Goal: Task Accomplishment & Management: Manage account settings

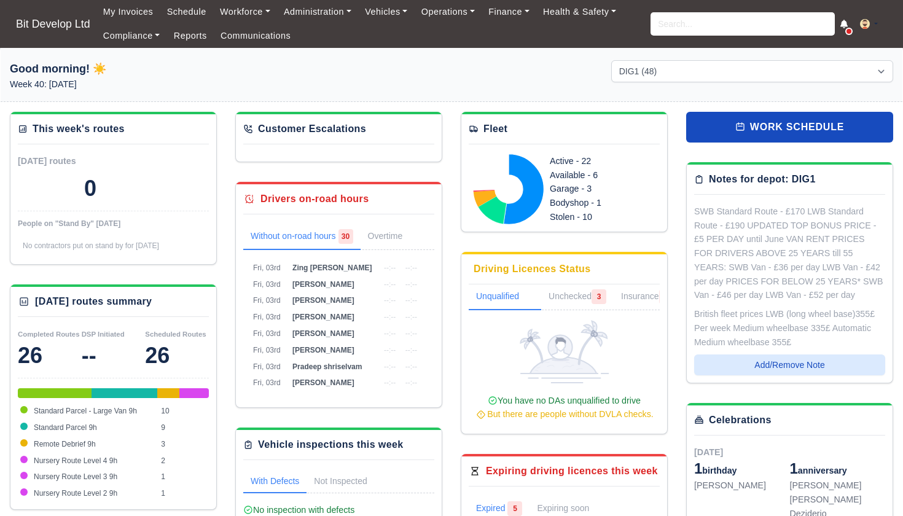
select select "2"
click at [520, 14] on link "Finance" at bounding box center [509, 12] width 55 height 24
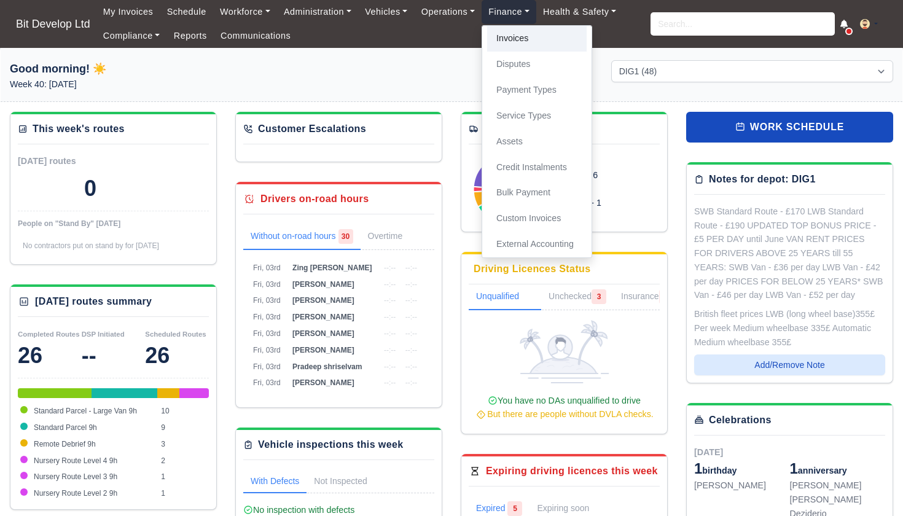
click at [523, 43] on link "Invoices" at bounding box center [537, 39] width 100 height 26
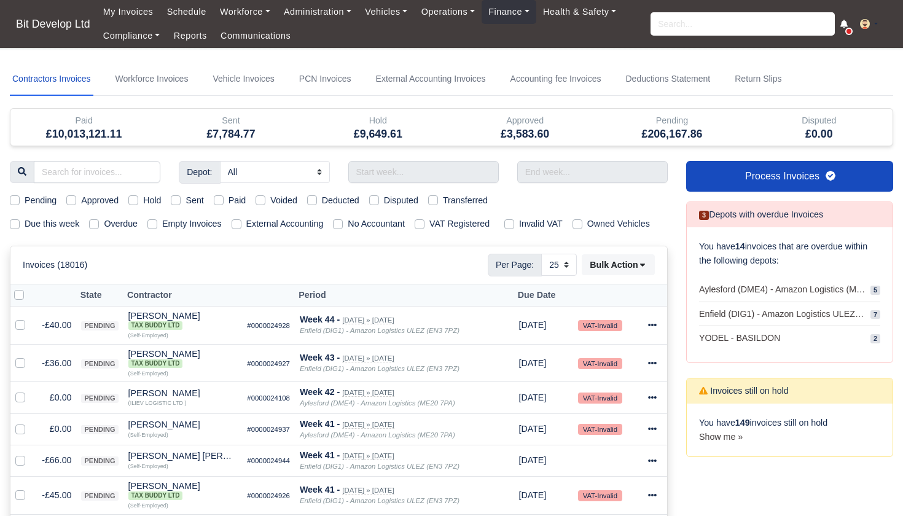
select select "25"
click at [25, 225] on label "Due this week" at bounding box center [52, 224] width 55 height 14
click at [14, 225] on input "Due this week" at bounding box center [15, 222] width 10 height 10
checkbox input "true"
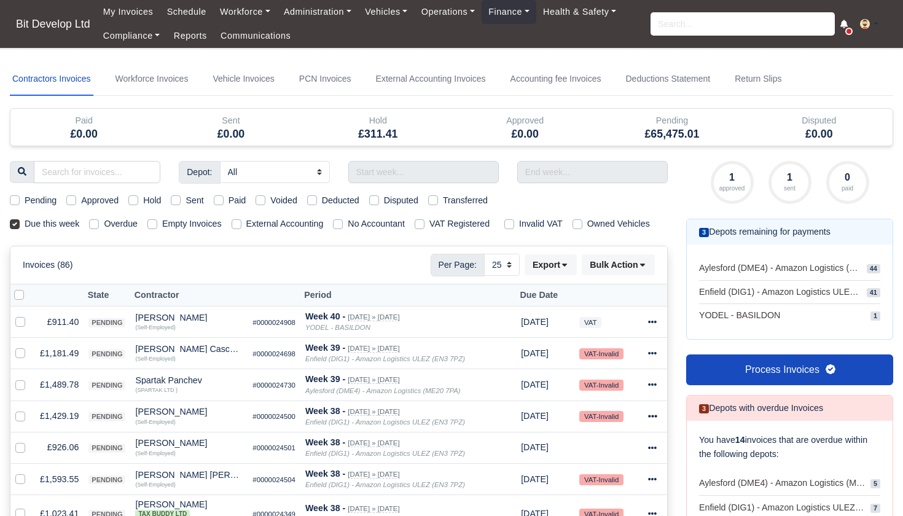
click at [25, 200] on label "Pending" at bounding box center [41, 200] width 32 height 14
click at [15, 200] on input "Pending" at bounding box center [15, 198] width 10 height 10
checkbox input "true"
click at [29, 288] on label at bounding box center [29, 288] width 0 height 0
click at [19, 298] on input "checkbox" at bounding box center [19, 293] width 10 height 10
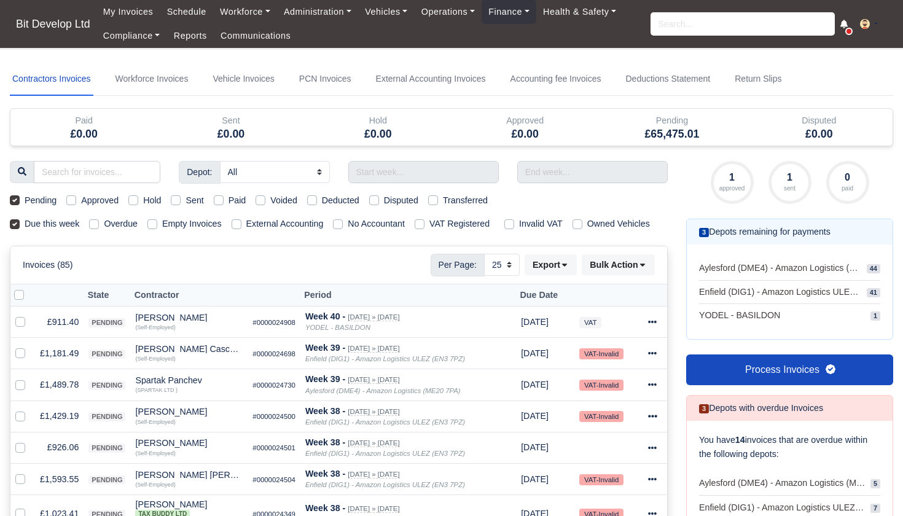
checkbox input "true"
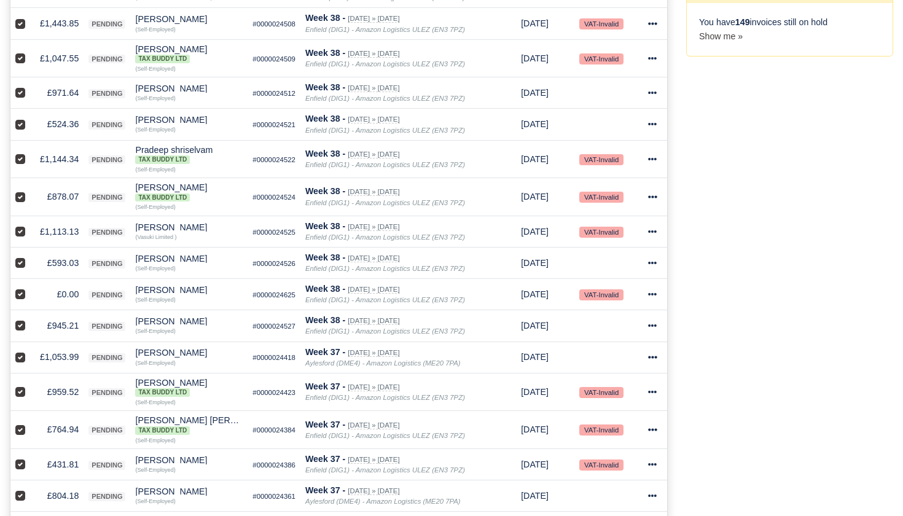
scroll to position [620, 0]
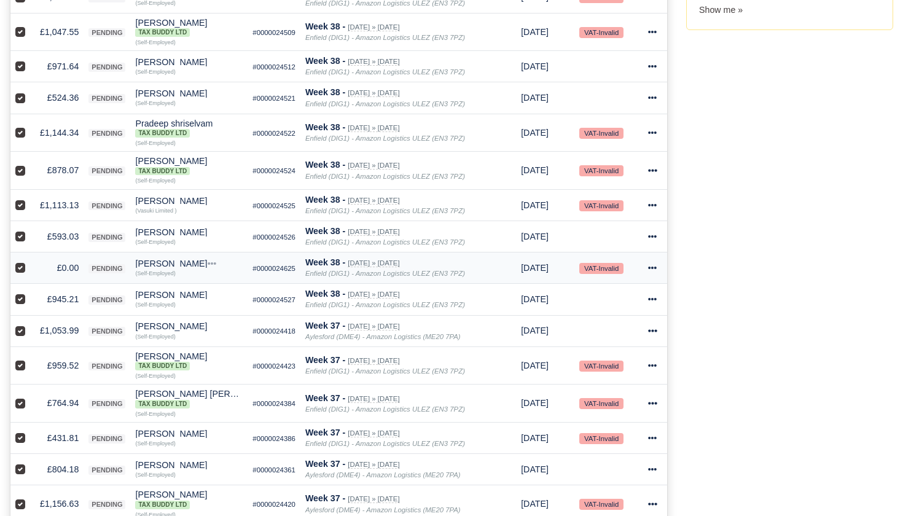
click at [30, 261] on label at bounding box center [30, 261] width 0 height 0
click at [23, 271] on input "checkbox" at bounding box center [20, 266] width 10 height 10
checkbox input "false"
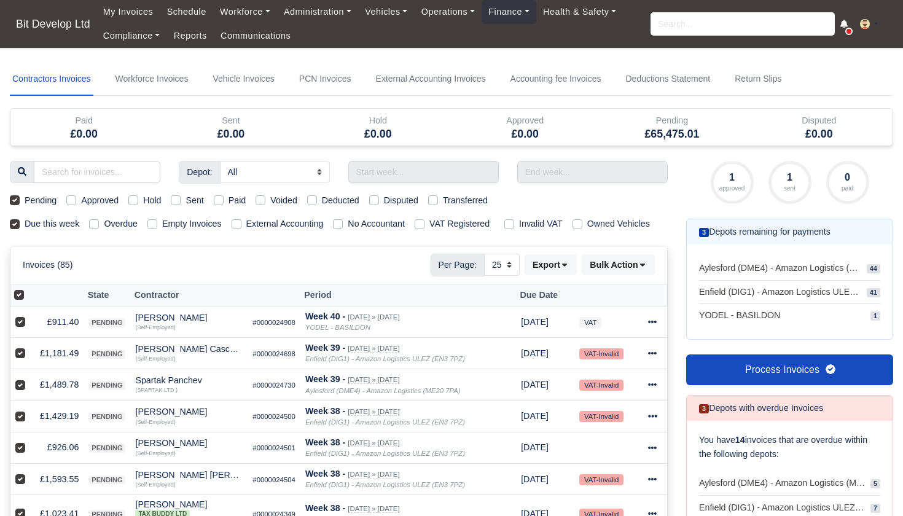
scroll to position [0, 0]
click at [639, 275] on button "Bulk Action" at bounding box center [618, 264] width 73 height 21
click at [595, 331] on div "Approve" at bounding box center [601, 325] width 109 height 19
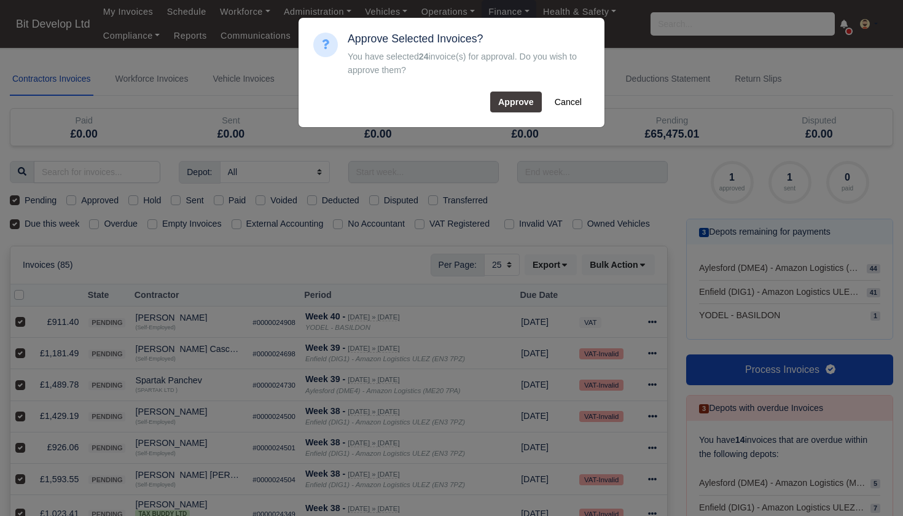
click at [518, 90] on div "Approve Selected Invoices? You have selected 24 invoice(s) for approval. Do you…" at bounding box center [469, 73] width 242 height 80
click at [514, 103] on button "Approve" at bounding box center [516, 102] width 52 height 21
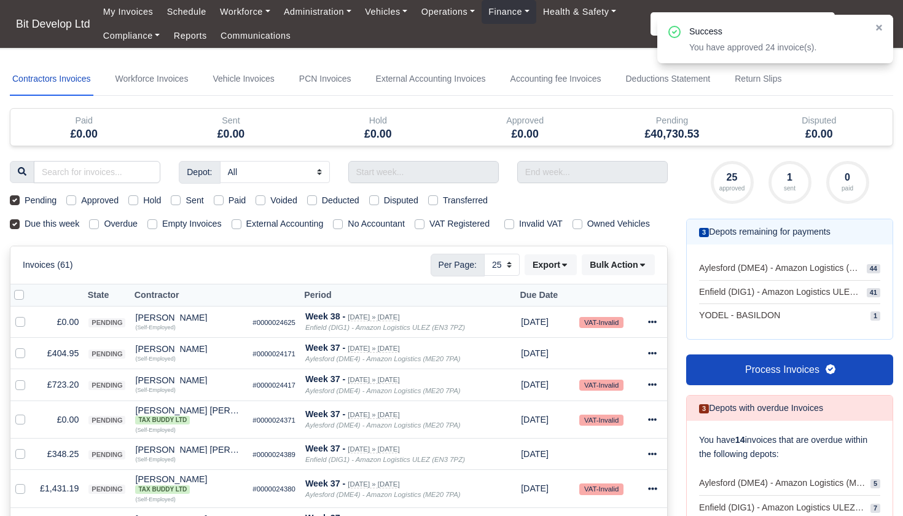
click at [29, 288] on label at bounding box center [29, 288] width 0 height 0
click at [21, 298] on input "checkbox" at bounding box center [19, 293] width 10 height 10
checkbox input "true"
click at [30, 413] on label at bounding box center [30, 413] width 0 height 0
click at [19, 423] on input "checkbox" at bounding box center [20, 418] width 10 height 10
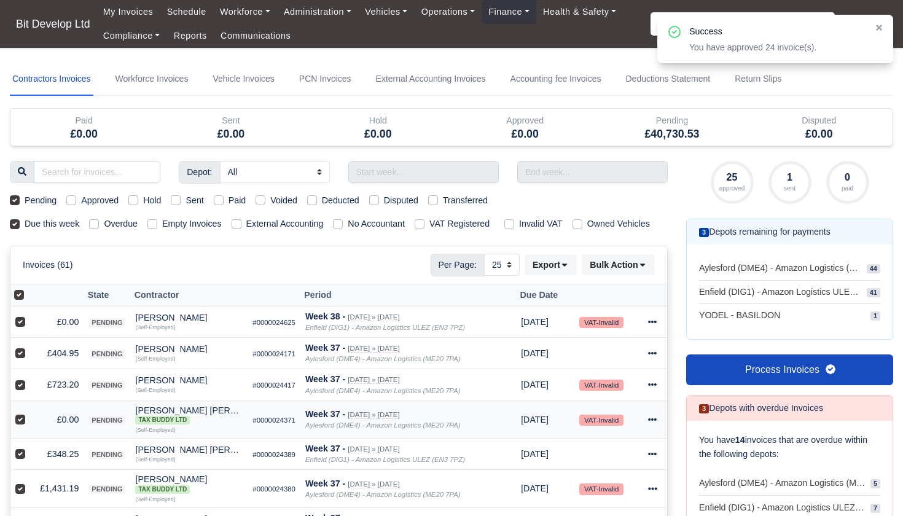
checkbox input "false"
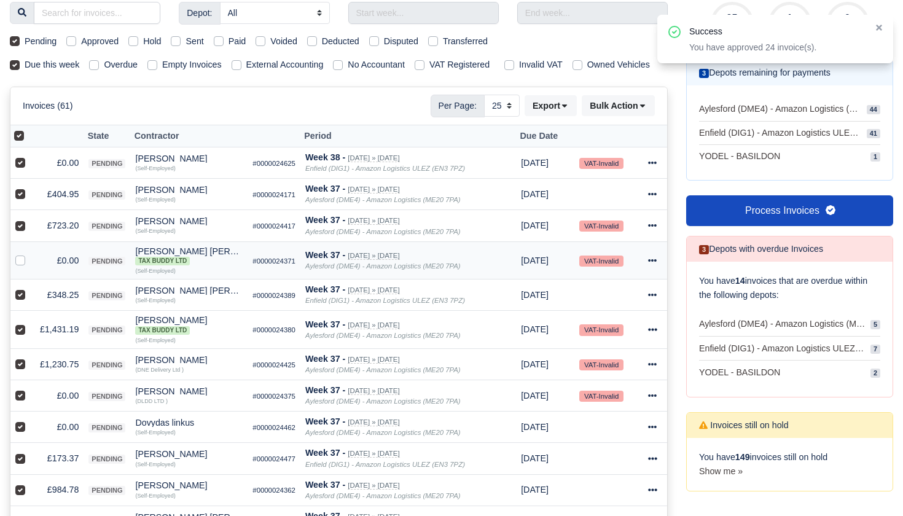
scroll to position [160, 0]
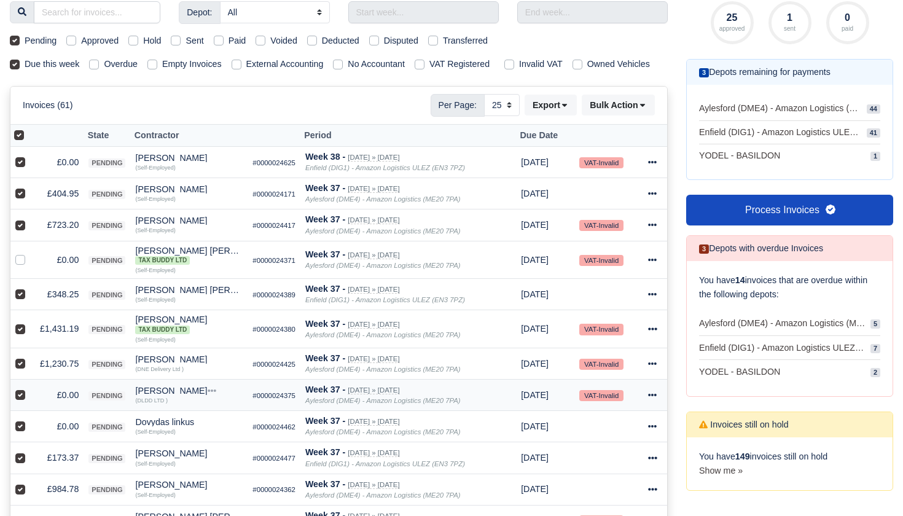
click at [30, 388] on label at bounding box center [30, 388] width 0 height 0
click at [19, 398] on input "checkbox" at bounding box center [20, 393] width 10 height 10
checkbox input "false"
click at [30, 420] on label at bounding box center [30, 420] width 0 height 0
click at [20, 429] on input "checkbox" at bounding box center [20, 425] width 10 height 10
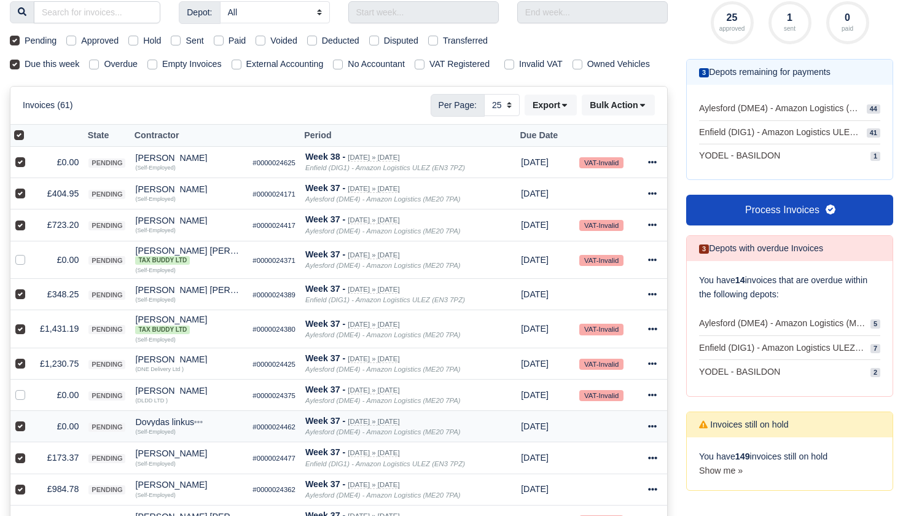
checkbox input "false"
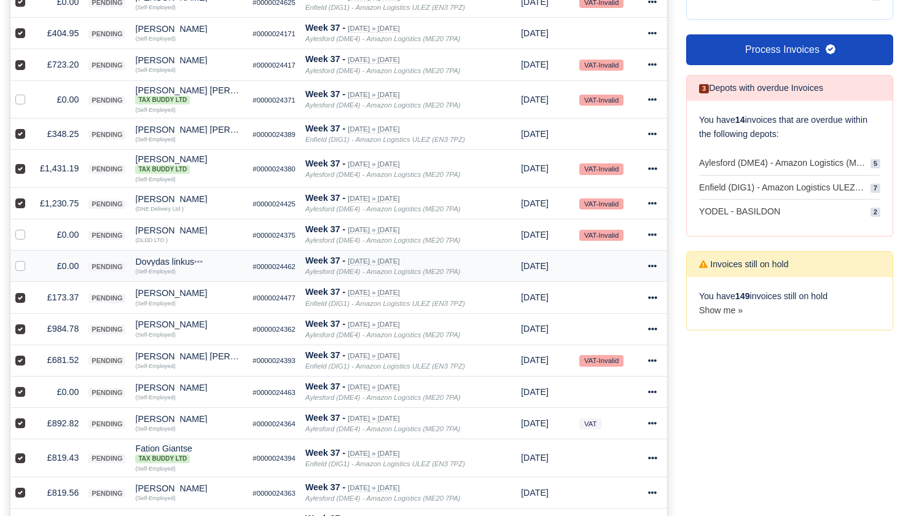
scroll to position [336, 0]
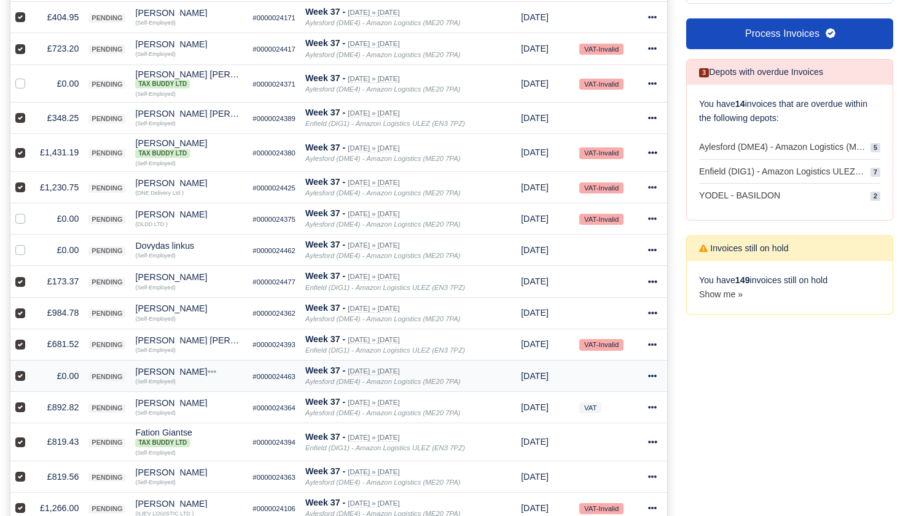
click at [30, 369] on label at bounding box center [30, 369] width 0 height 0
click at [21, 379] on input "checkbox" at bounding box center [20, 374] width 10 height 10
checkbox input "false"
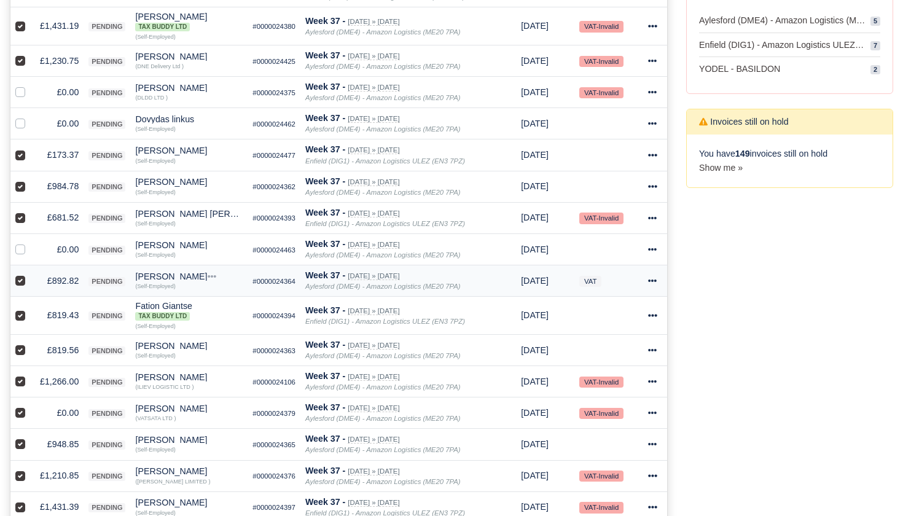
scroll to position [469, 0]
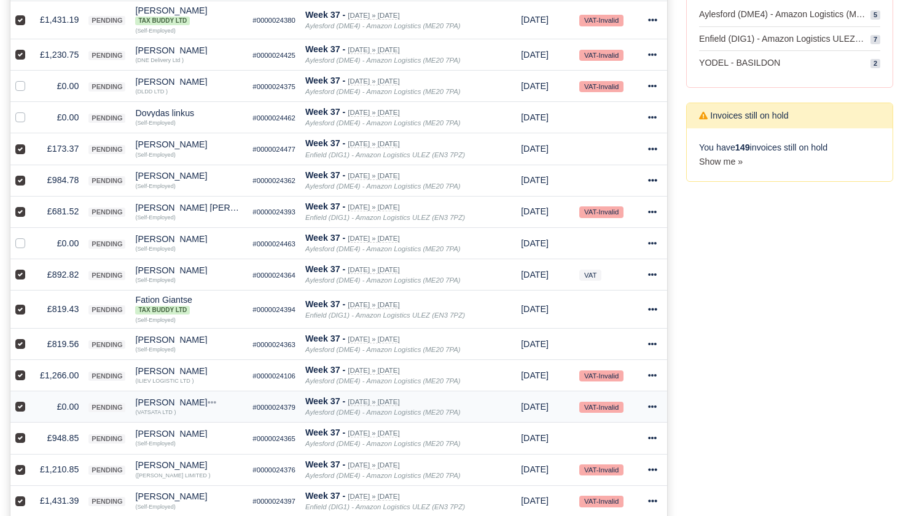
click at [30, 400] on label at bounding box center [30, 400] width 0 height 0
click at [22, 410] on input "checkbox" at bounding box center [20, 405] width 10 height 10
checkbox input "false"
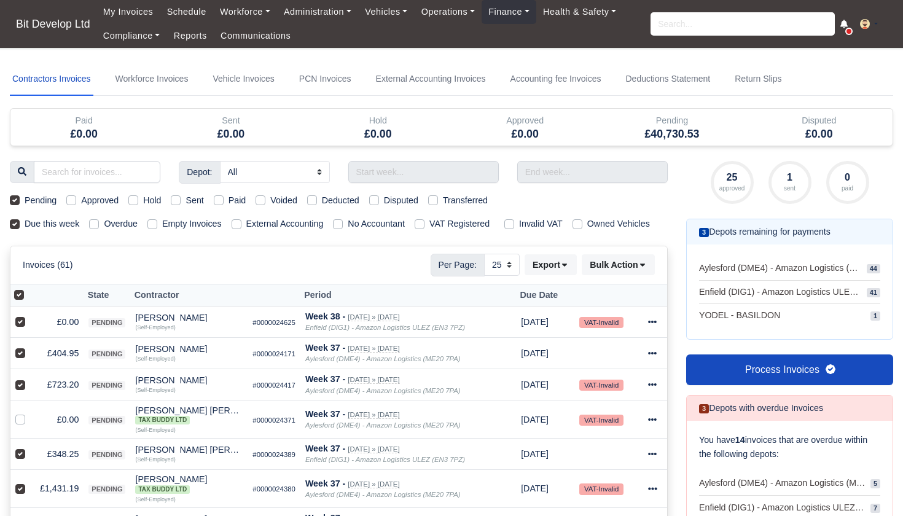
scroll to position [0, 0]
click at [647, 275] on button "Bulk Action" at bounding box center [618, 264] width 73 height 21
click at [575, 334] on div "Approve" at bounding box center [601, 325] width 109 height 19
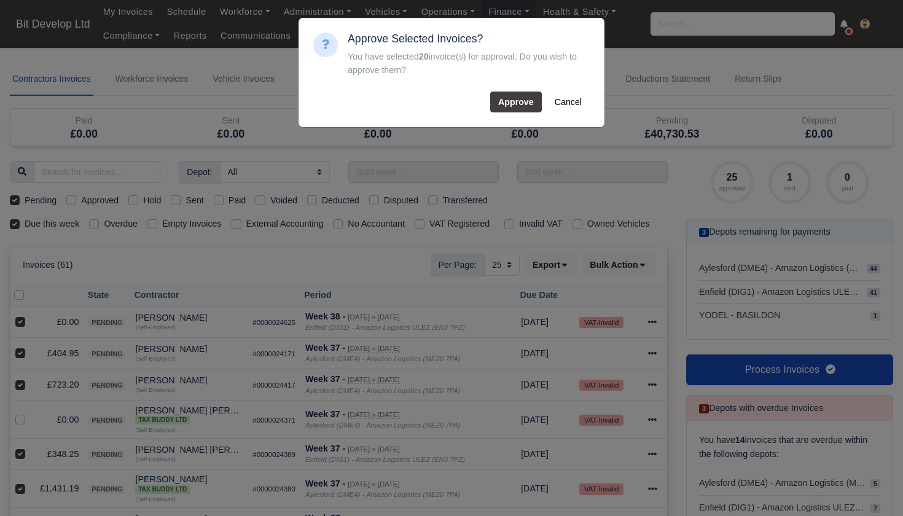
click at [522, 105] on button "Approve" at bounding box center [516, 102] width 52 height 21
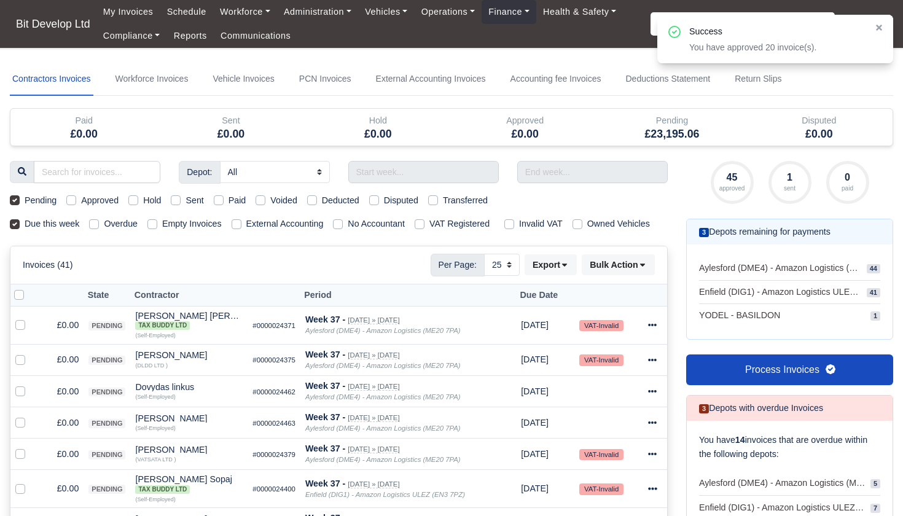
click at [29, 288] on label at bounding box center [29, 288] width 0 height 0
click at [20, 298] on input "checkbox" at bounding box center [19, 293] width 10 height 10
checkbox input "true"
click at [30, 318] on label at bounding box center [30, 318] width 0 height 0
click at [20, 328] on input "checkbox" at bounding box center [20, 323] width 10 height 10
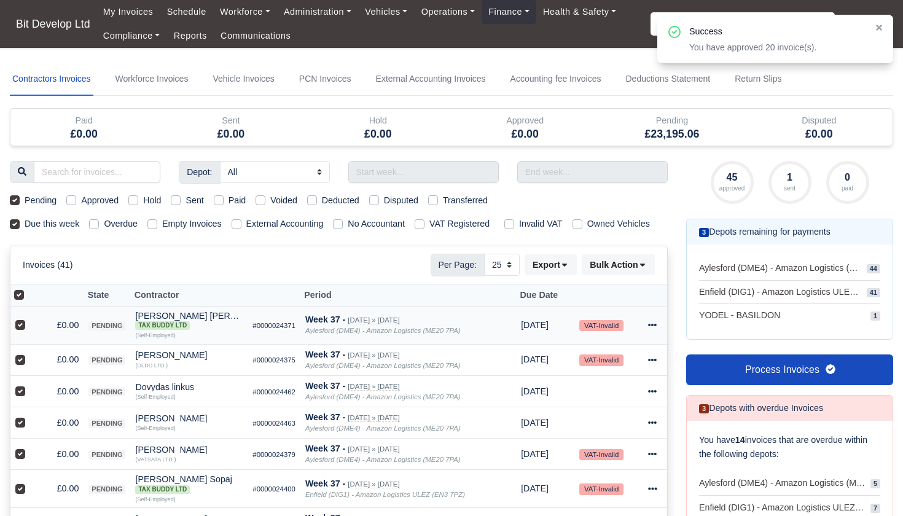
checkbox input "false"
click at [30, 353] on label at bounding box center [30, 353] width 0 height 0
click at [20, 362] on input "checkbox" at bounding box center [20, 358] width 10 height 10
checkbox input "false"
click at [30, 385] on label at bounding box center [30, 385] width 0 height 0
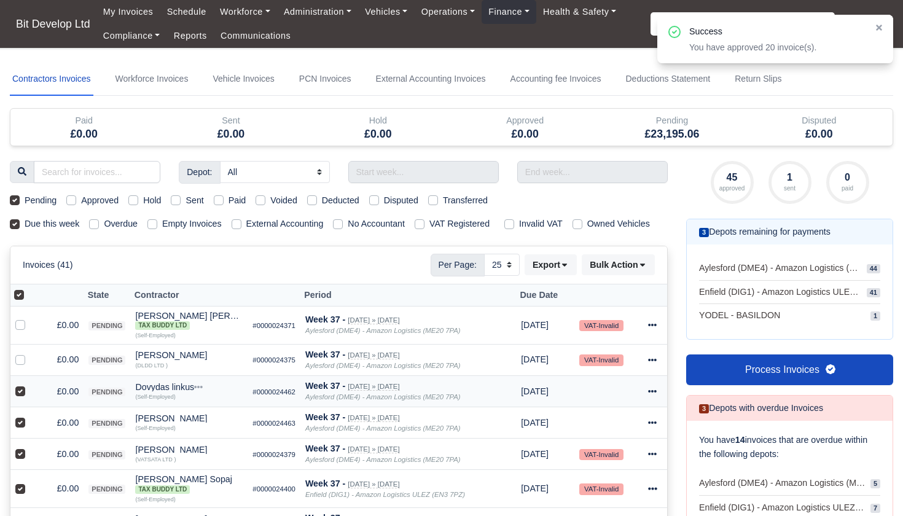
click at [22, 394] on input "checkbox" at bounding box center [20, 390] width 10 height 10
checkbox input "false"
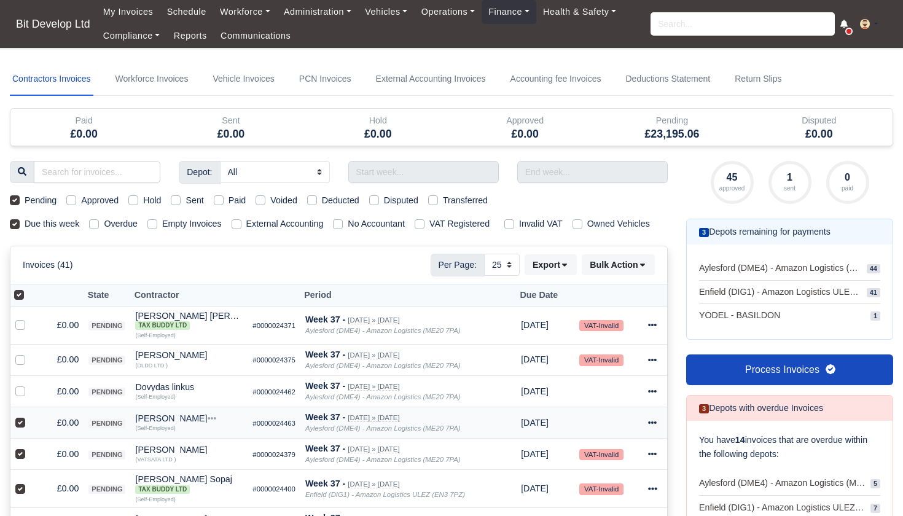
click at [30, 416] on label at bounding box center [30, 416] width 0 height 0
click at [20, 426] on input "checkbox" at bounding box center [20, 421] width 10 height 10
checkbox input "false"
click at [20, 461] on div at bounding box center [22, 454] width 15 height 14
click at [30, 447] on label at bounding box center [30, 447] width 0 height 0
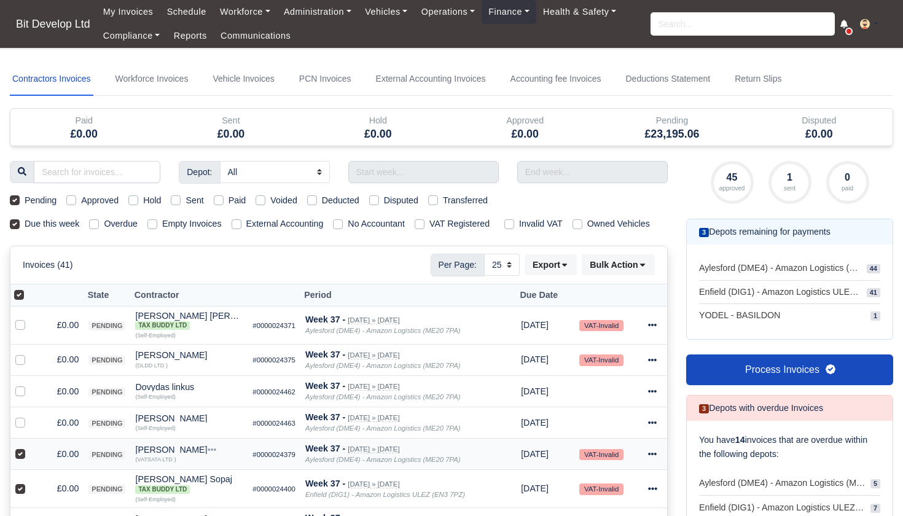
click at [21, 457] on input "checkbox" at bounding box center [20, 452] width 10 height 10
checkbox input "false"
click at [30, 482] on label at bounding box center [30, 482] width 0 height 0
click at [20, 491] on input "checkbox" at bounding box center [20, 487] width 10 height 10
checkbox input "false"
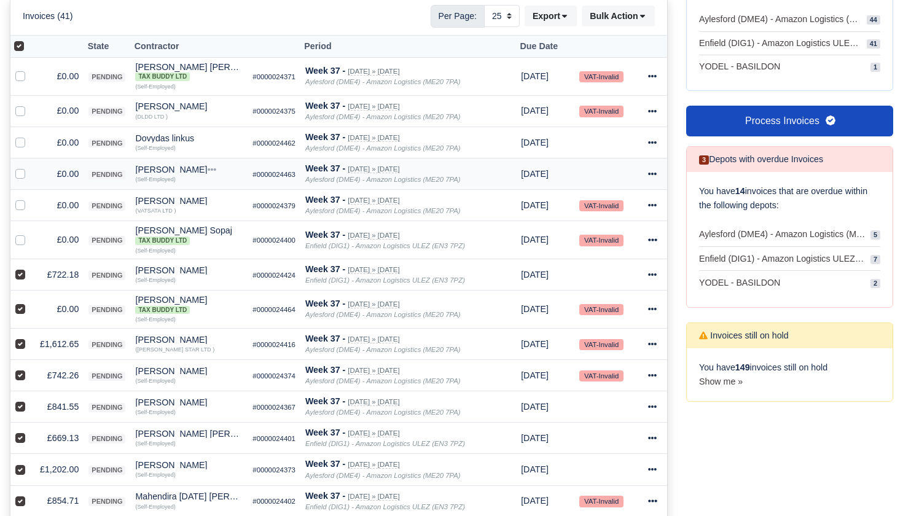
scroll to position [277, 0]
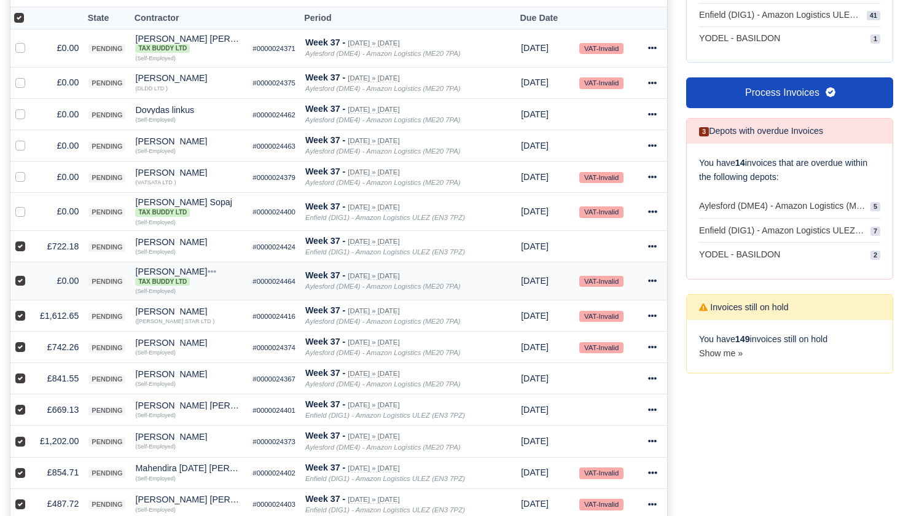
click at [30, 274] on label at bounding box center [30, 274] width 0 height 0
click at [22, 284] on input "checkbox" at bounding box center [20, 279] width 10 height 10
checkbox input "false"
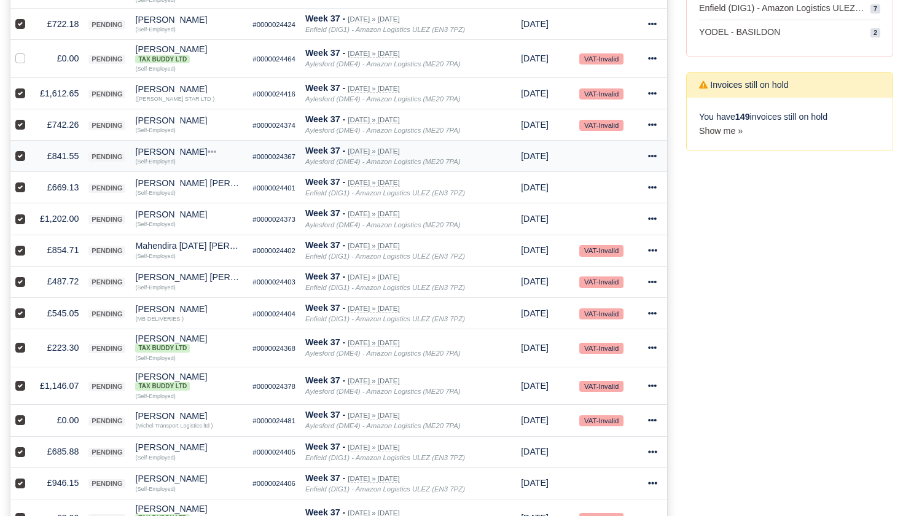
scroll to position [502, 0]
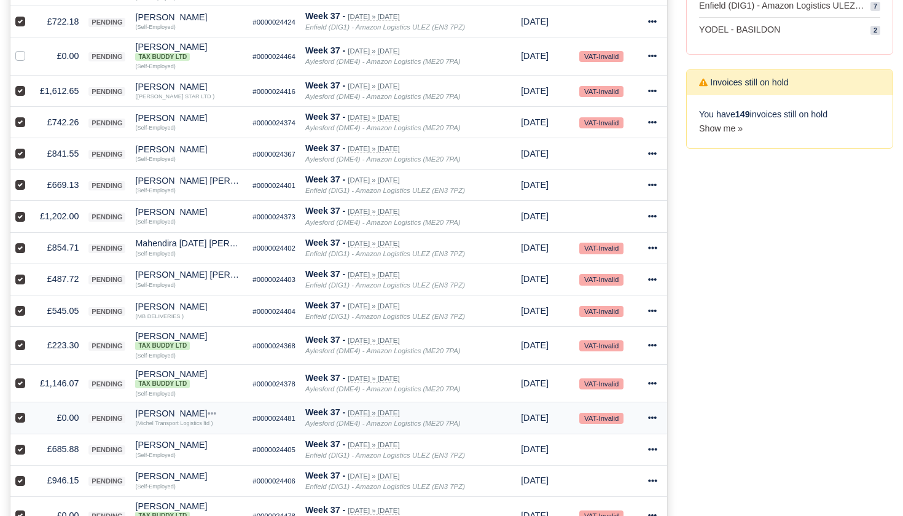
click at [30, 411] on label at bounding box center [30, 411] width 0 height 0
click at [20, 421] on input "checkbox" at bounding box center [20, 416] width 10 height 10
checkbox input "false"
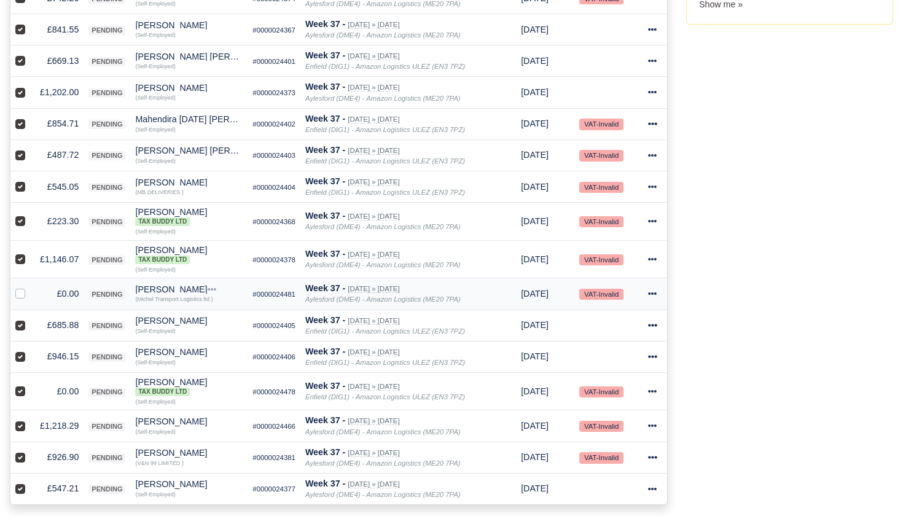
scroll to position [631, 0]
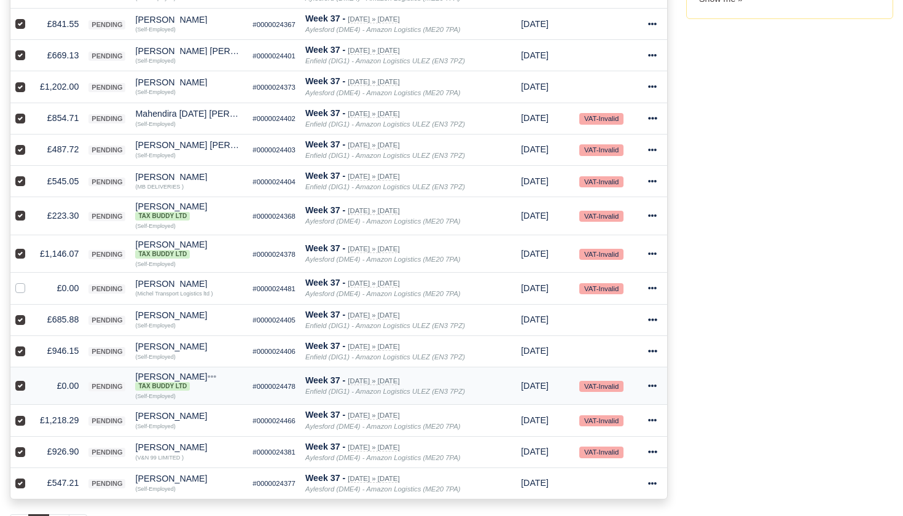
click at [30, 379] on label at bounding box center [30, 379] width 0 height 0
click at [21, 389] on input "checkbox" at bounding box center [20, 384] width 10 height 10
checkbox input "false"
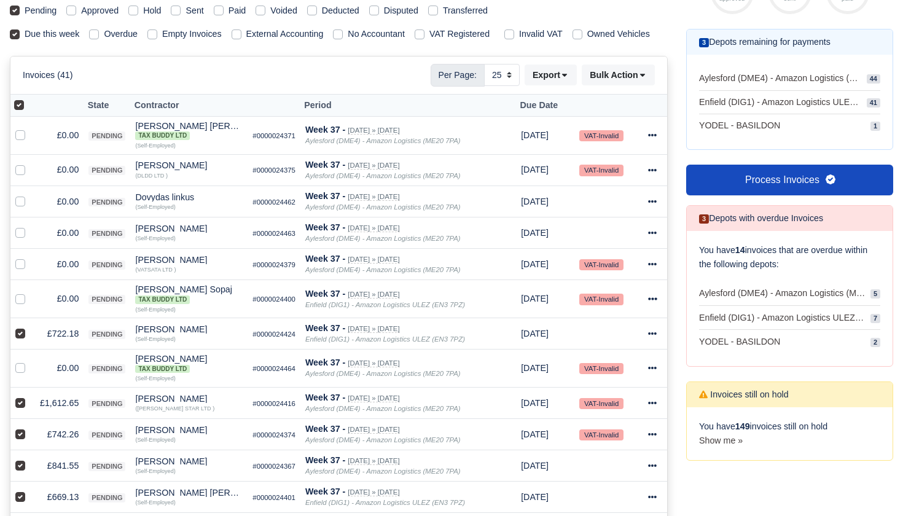
scroll to position [49, 0]
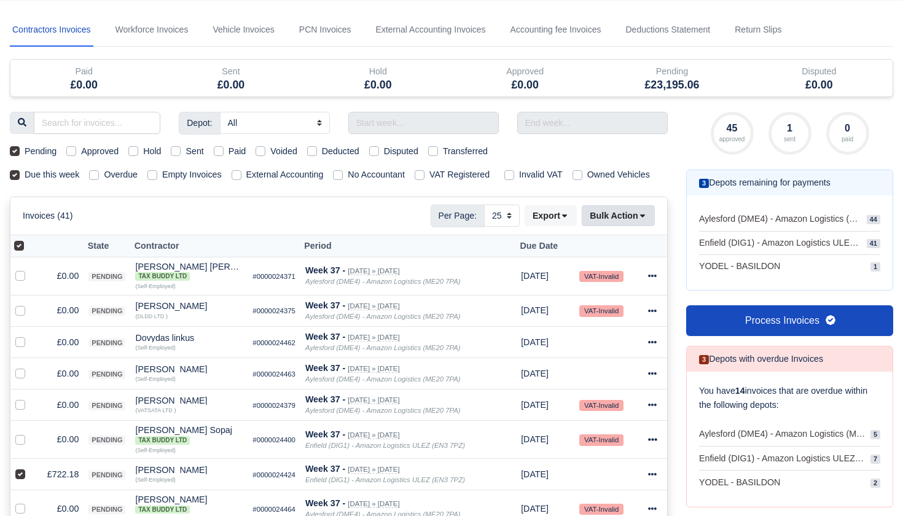
click at [644, 220] on icon at bounding box center [642, 215] width 9 height 9
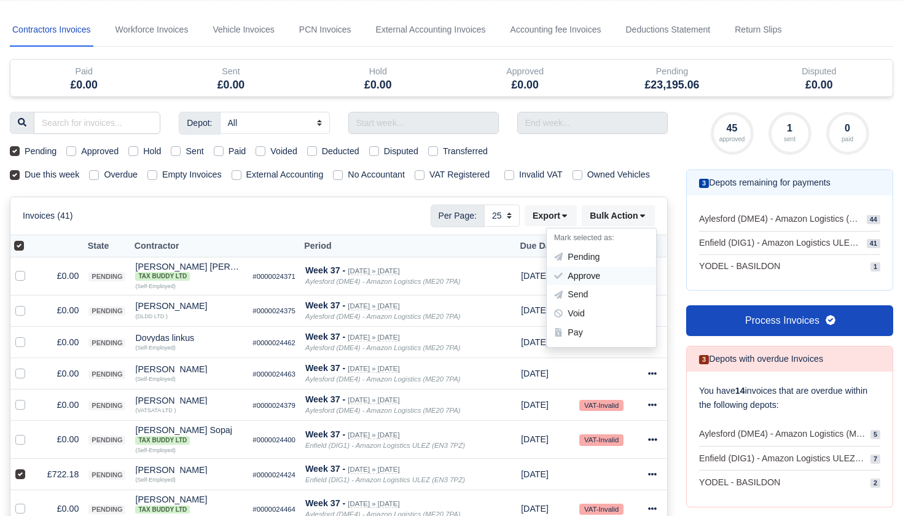
click at [596, 284] on div "Approve" at bounding box center [601, 276] width 109 height 19
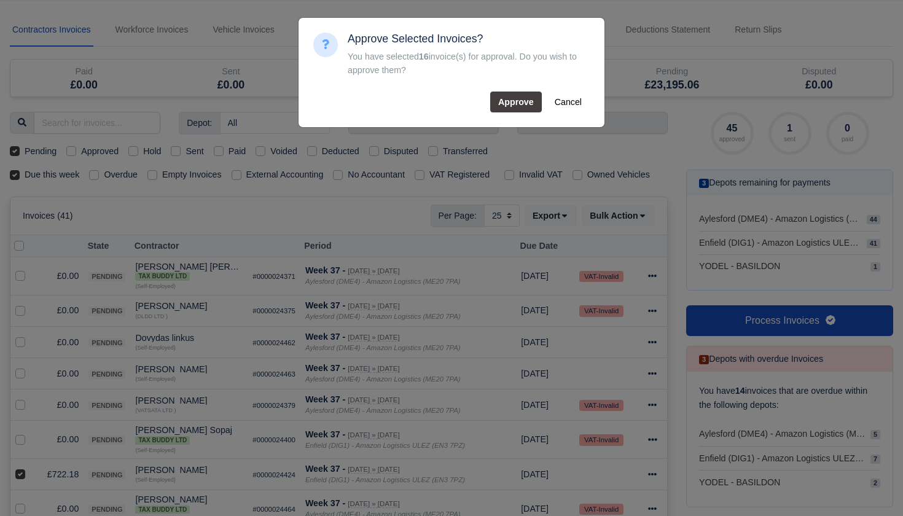
click at [514, 100] on button "Approve" at bounding box center [516, 102] width 52 height 21
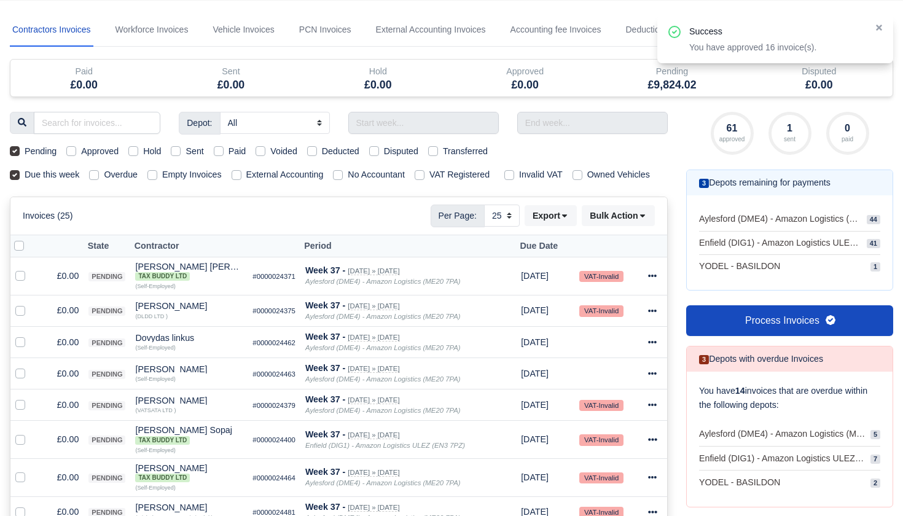
click at [29, 239] on label at bounding box center [29, 239] width 0 height 0
click at [22, 249] on input "checkbox" at bounding box center [19, 244] width 10 height 10
checkbox input "true"
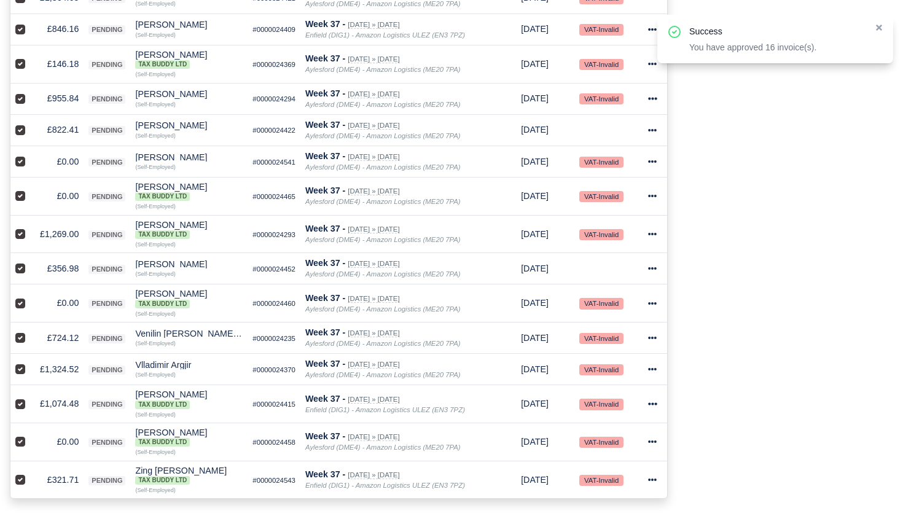
scroll to position [719, 0]
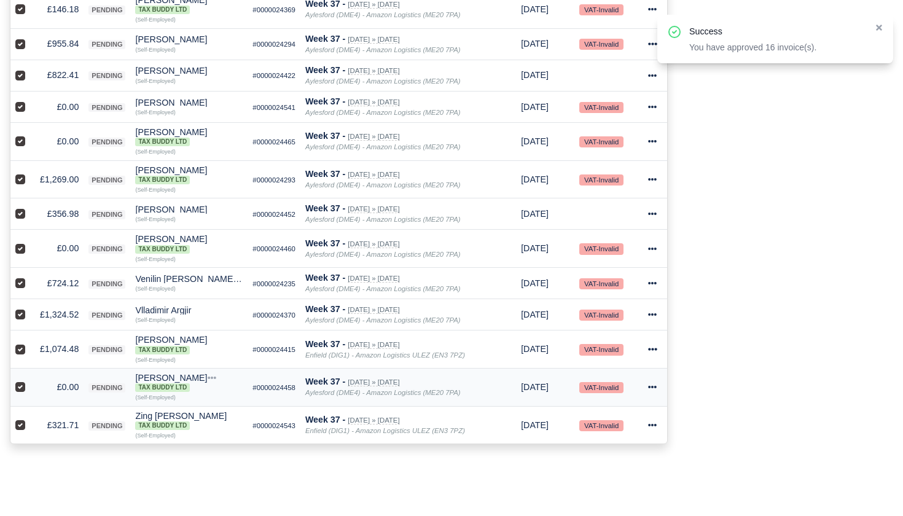
click at [30, 380] on label at bounding box center [30, 380] width 0 height 0
click at [19, 390] on input "checkbox" at bounding box center [20, 385] width 10 height 10
checkbox input "false"
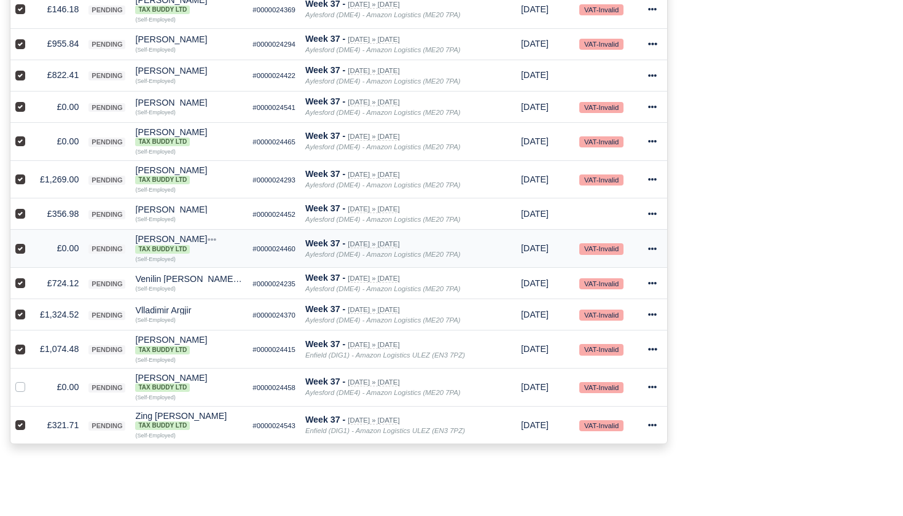
click at [30, 241] on label at bounding box center [30, 241] width 0 height 0
click at [20, 251] on input "checkbox" at bounding box center [20, 246] width 10 height 10
checkbox input "false"
click at [30, 135] on label at bounding box center [30, 135] width 0 height 0
click at [20, 144] on input "checkbox" at bounding box center [20, 140] width 10 height 10
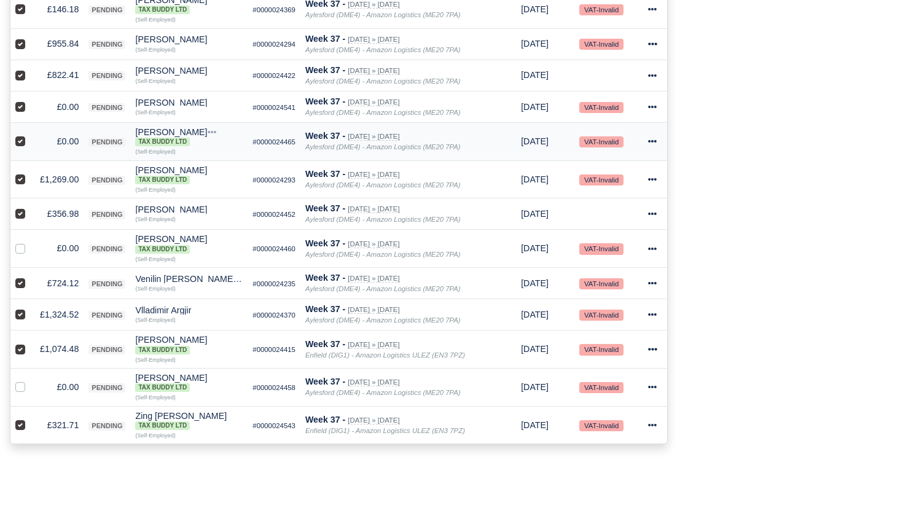
checkbox input "false"
click at [30, 100] on label at bounding box center [30, 100] width 0 height 0
click at [18, 110] on input "checkbox" at bounding box center [20, 105] width 10 height 10
checkbox input "false"
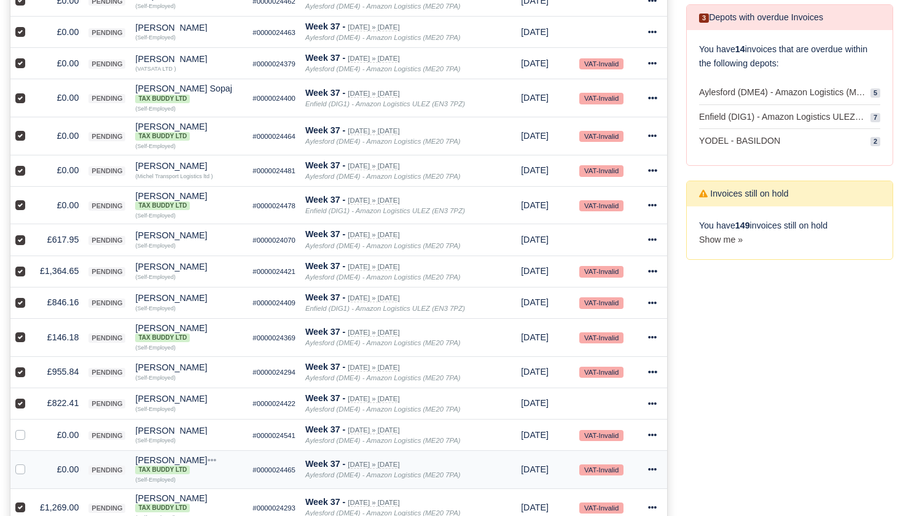
scroll to position [390, 0]
click at [30, 199] on label at bounding box center [30, 199] width 0 height 0
click at [20, 209] on input "checkbox" at bounding box center [20, 204] width 10 height 10
checkbox input "false"
click at [30, 164] on label at bounding box center [30, 164] width 0 height 0
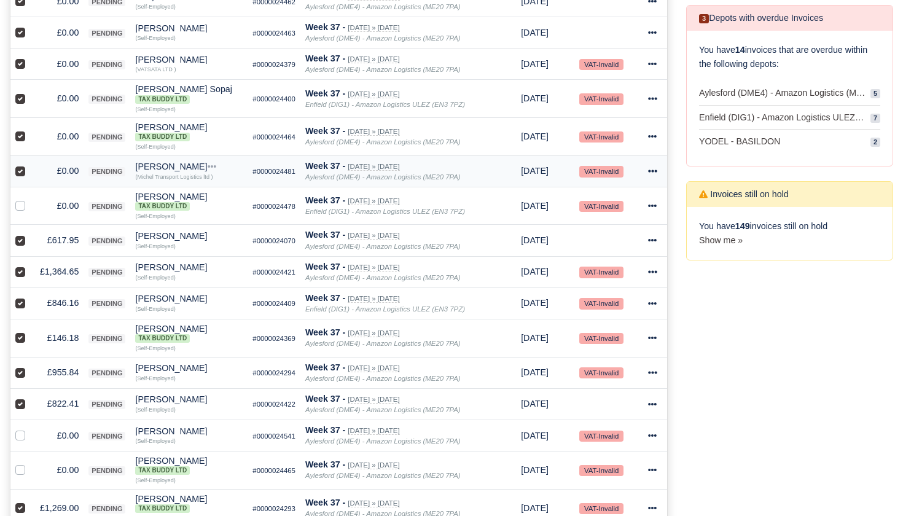
click at [21, 174] on input "checkbox" at bounding box center [20, 169] width 10 height 10
checkbox input "false"
click at [30, 130] on label at bounding box center [30, 130] width 0 height 0
click at [17, 139] on input "checkbox" at bounding box center [20, 135] width 10 height 10
checkbox input "false"
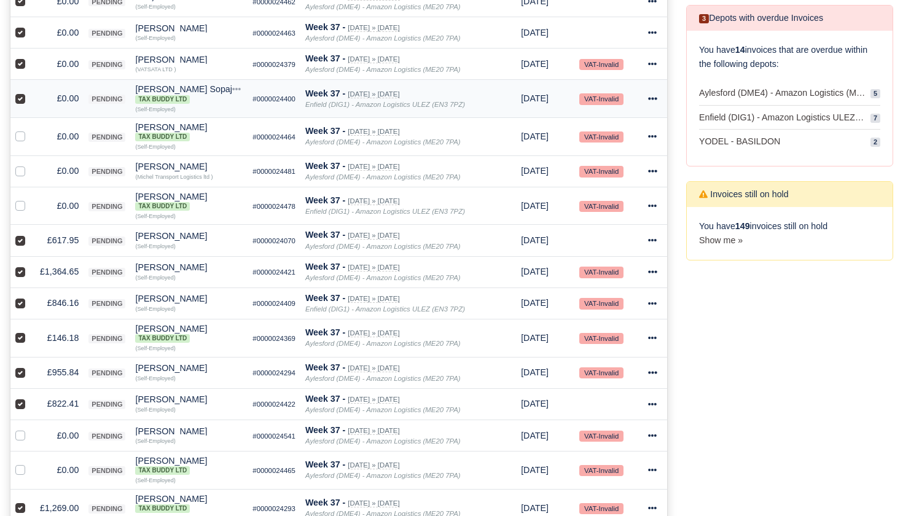
click at [30, 92] on label at bounding box center [30, 92] width 0 height 0
click at [20, 101] on input "checkbox" at bounding box center [20, 97] width 10 height 10
checkbox input "false"
click at [30, 57] on label at bounding box center [30, 57] width 0 height 0
click at [20, 67] on input "checkbox" at bounding box center [20, 62] width 10 height 10
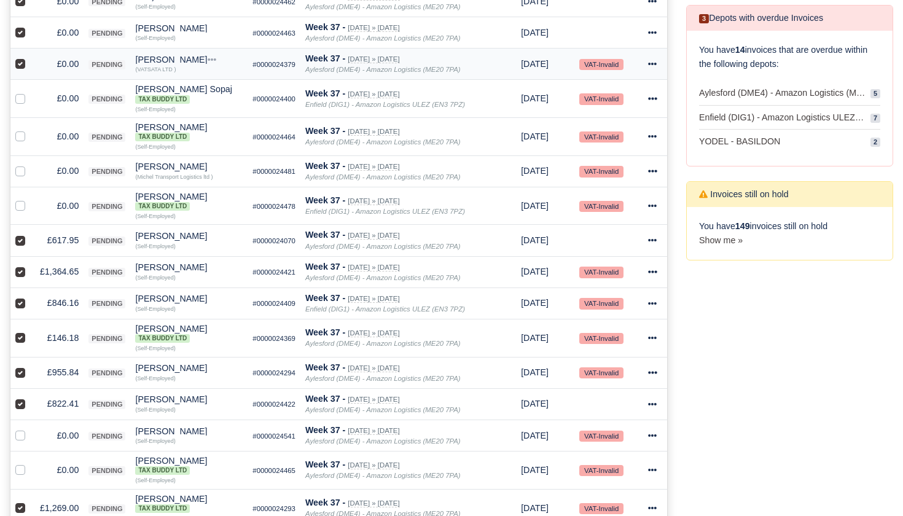
checkbox input "false"
click at [30, 26] on label at bounding box center [30, 26] width 0 height 0
click at [21, 36] on input "checkbox" at bounding box center [20, 31] width 10 height 10
checkbox input "false"
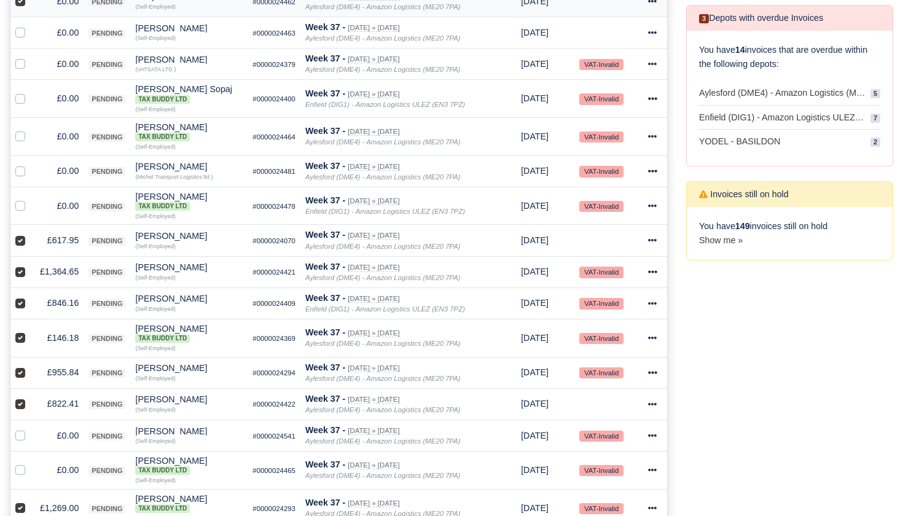
checkbox input "false"
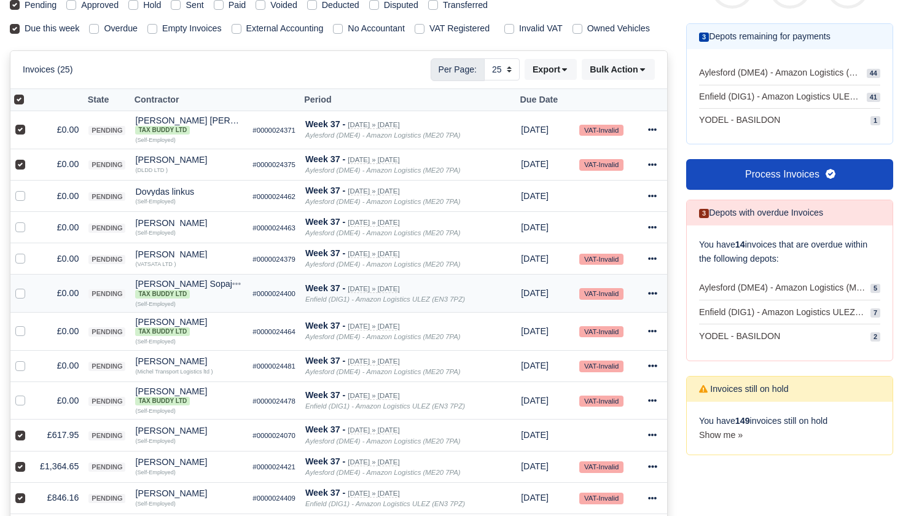
scroll to position [167, 0]
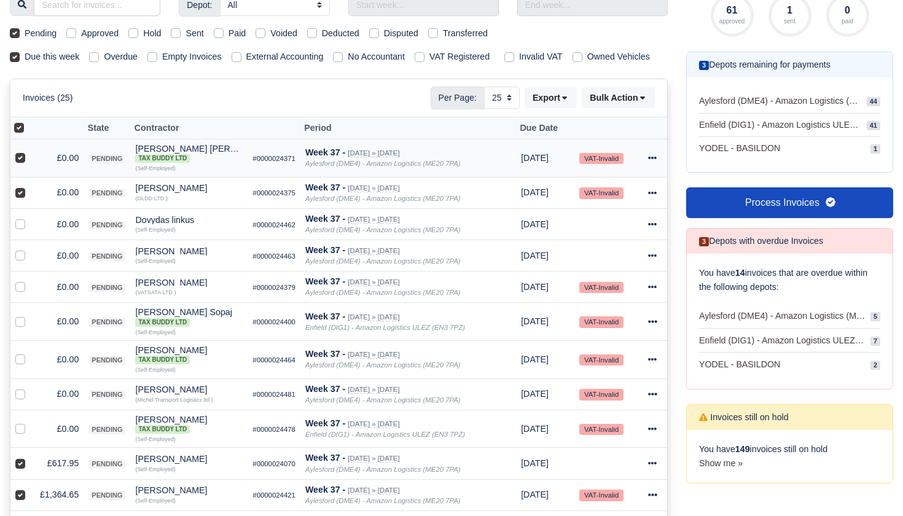
click at [30, 151] on label at bounding box center [30, 151] width 0 height 0
click at [20, 161] on input "checkbox" at bounding box center [20, 156] width 10 height 10
checkbox input "false"
click at [30, 186] on label at bounding box center [30, 186] width 0 height 0
click at [19, 195] on input "checkbox" at bounding box center [20, 191] width 10 height 10
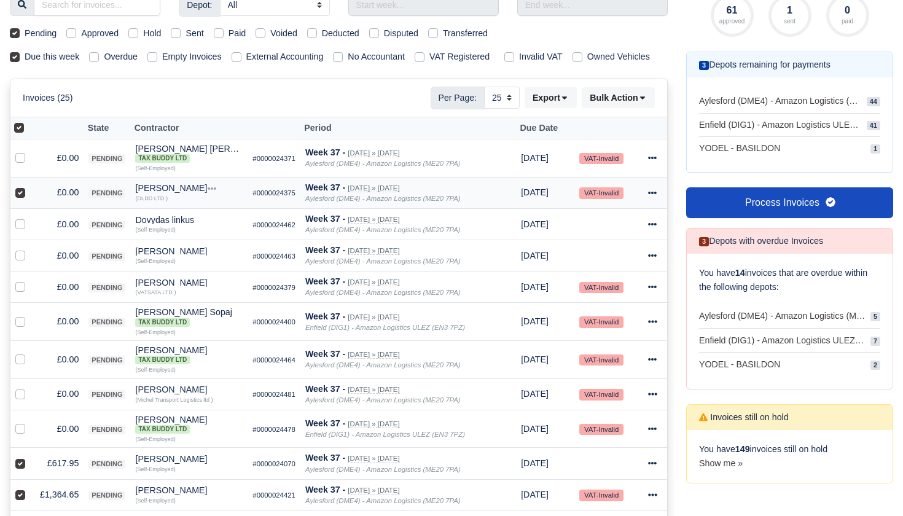
checkbox input "false"
click at [626, 105] on button "Bulk Action" at bounding box center [618, 97] width 73 height 21
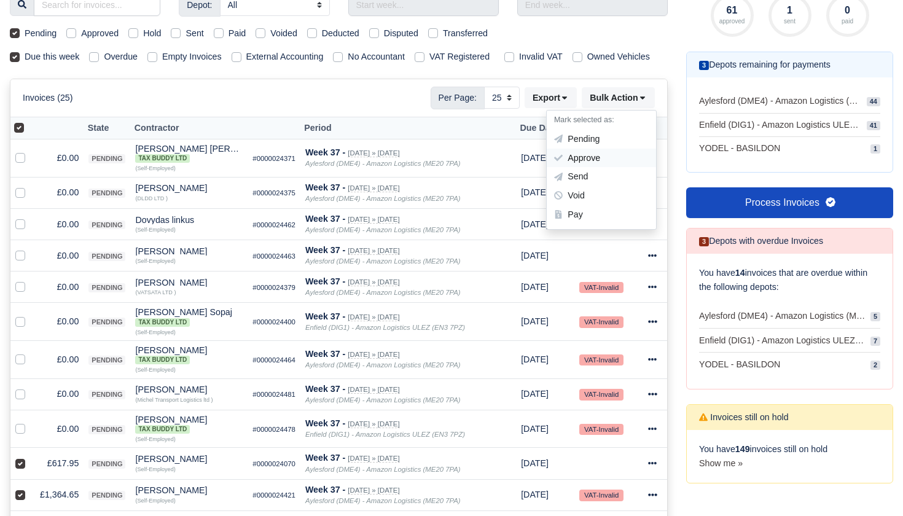
click at [606, 165] on div "Approve" at bounding box center [601, 158] width 109 height 19
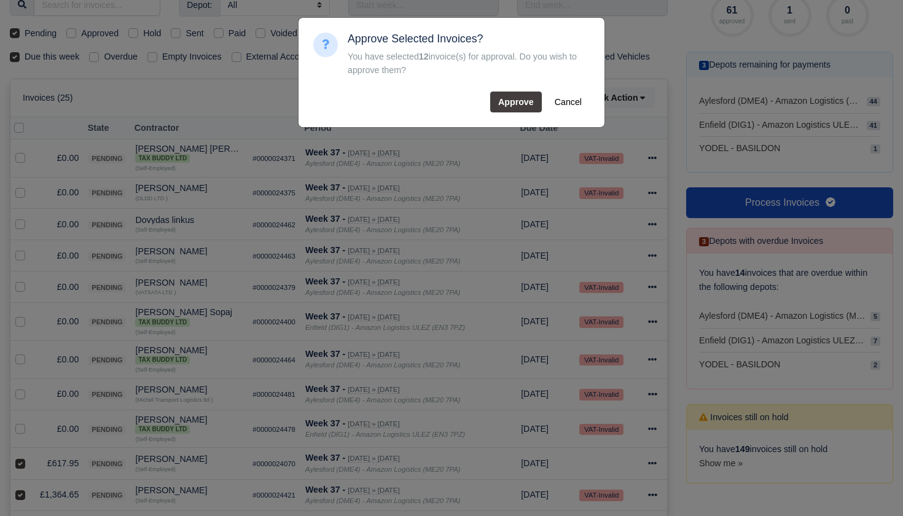
click at [508, 105] on button "Approve" at bounding box center [516, 102] width 52 height 21
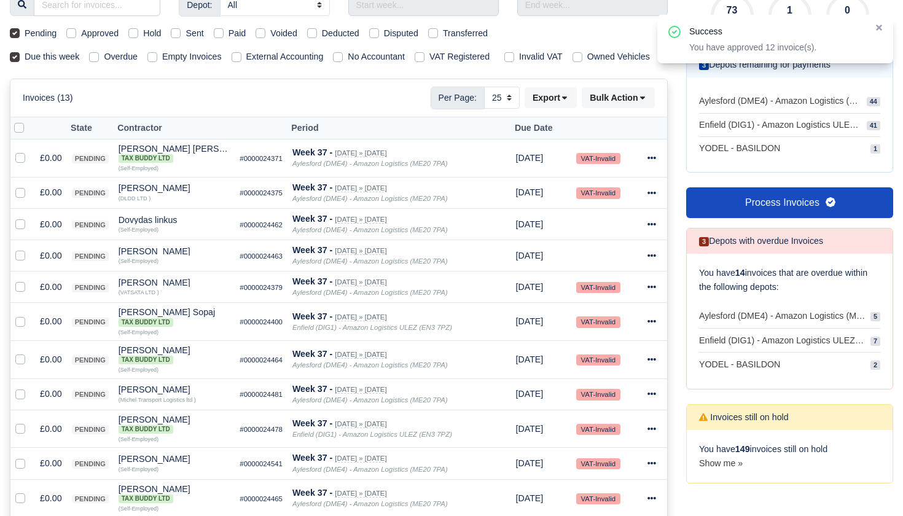
click at [29, 121] on label at bounding box center [29, 121] width 0 height 0
click at [21, 131] on input "checkbox" at bounding box center [19, 126] width 10 height 10
checkbox input "true"
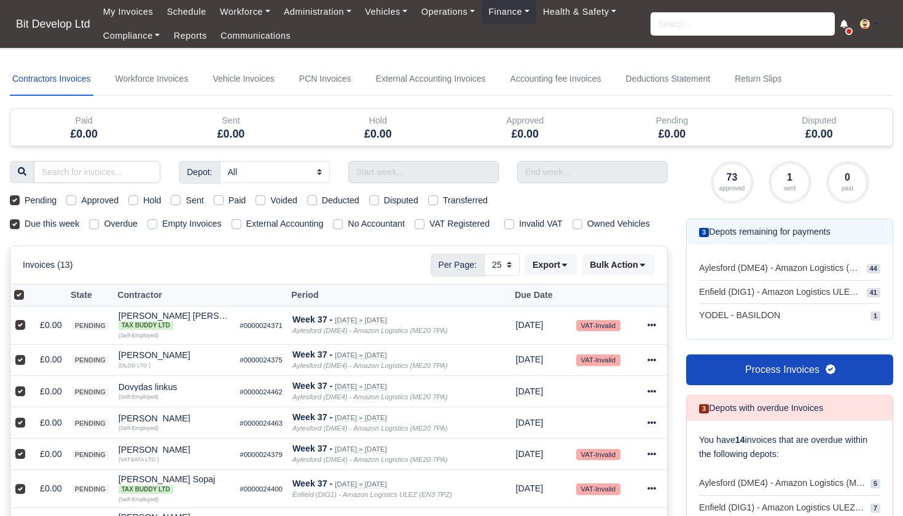
scroll to position [0, 0]
click at [647, 275] on button "Bulk Action" at bounding box center [618, 264] width 73 height 21
click at [582, 372] on div "Void" at bounding box center [601, 363] width 109 height 19
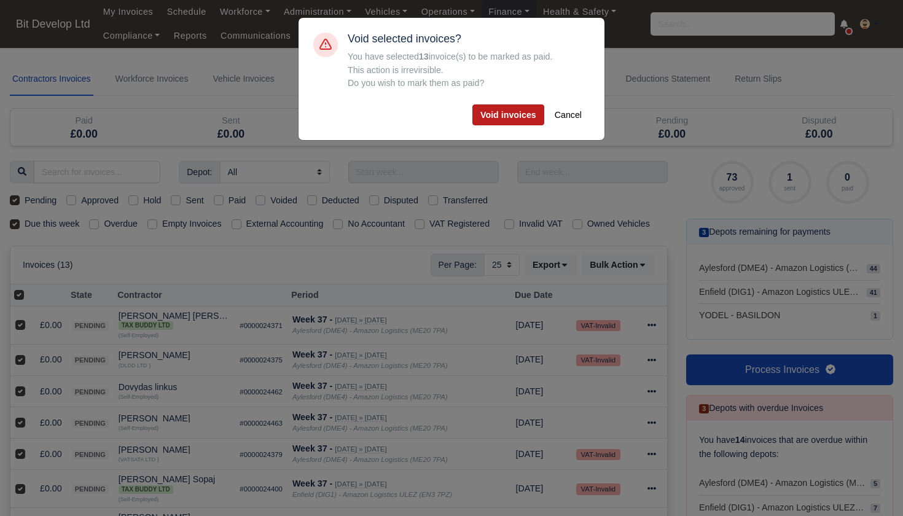
click at [516, 122] on button "Void invoices" at bounding box center [508, 114] width 72 height 21
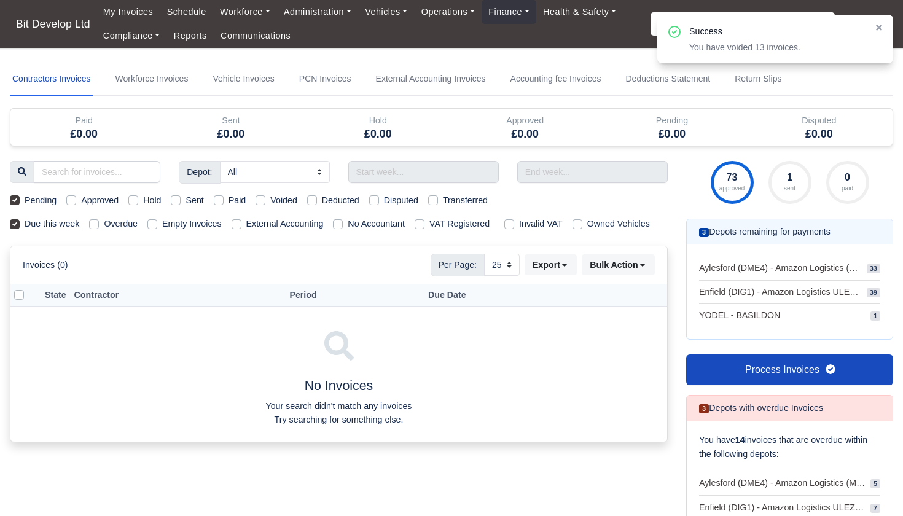
click at [25, 197] on label "Pending" at bounding box center [41, 200] width 32 height 14
click at [14, 197] on input "Pending" at bounding box center [15, 198] width 10 height 10
checkbox input "false"
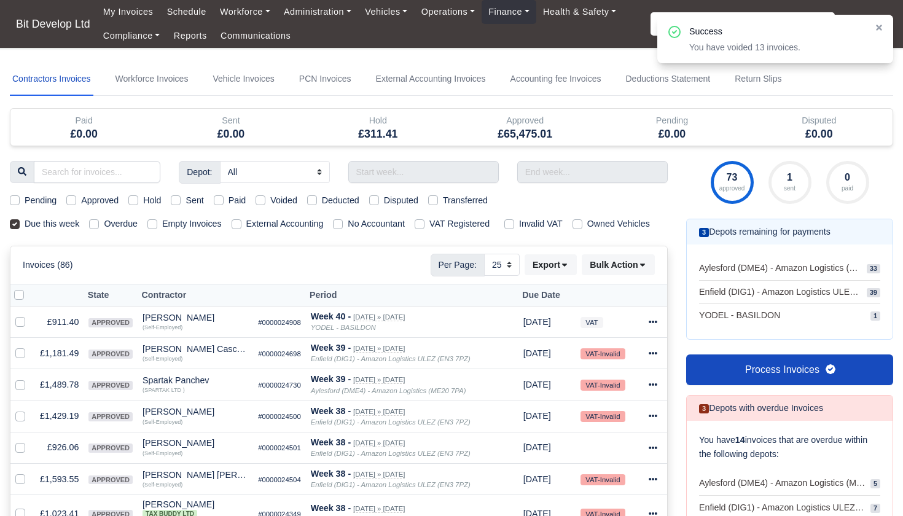
click at [81, 198] on label "Approved" at bounding box center [99, 200] width 37 height 14
click at [71, 198] on input "Approved" at bounding box center [71, 198] width 10 height 10
checkbox input "true"
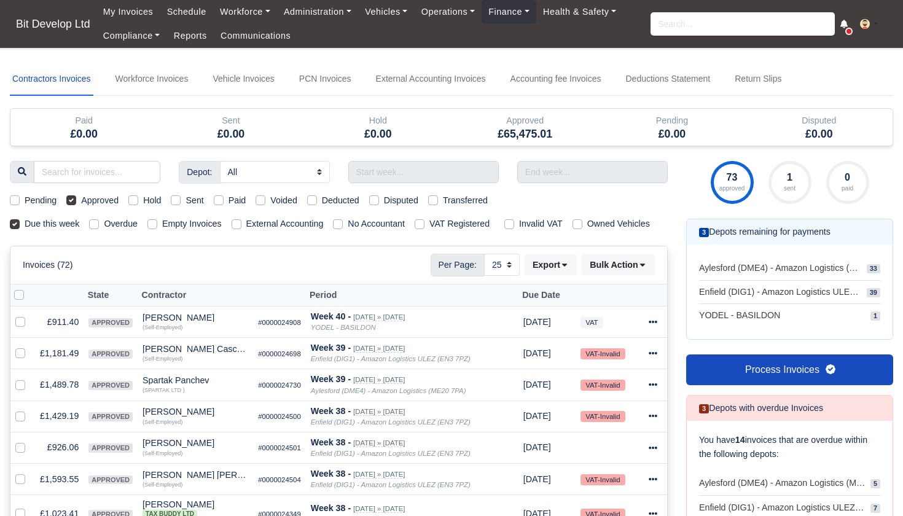
click at [29, 288] on label at bounding box center [29, 288] width 0 height 0
click at [21, 298] on input "checkbox" at bounding box center [19, 293] width 10 height 10
checkbox input "true"
click at [629, 275] on button "Bulk Action" at bounding box center [618, 264] width 73 height 21
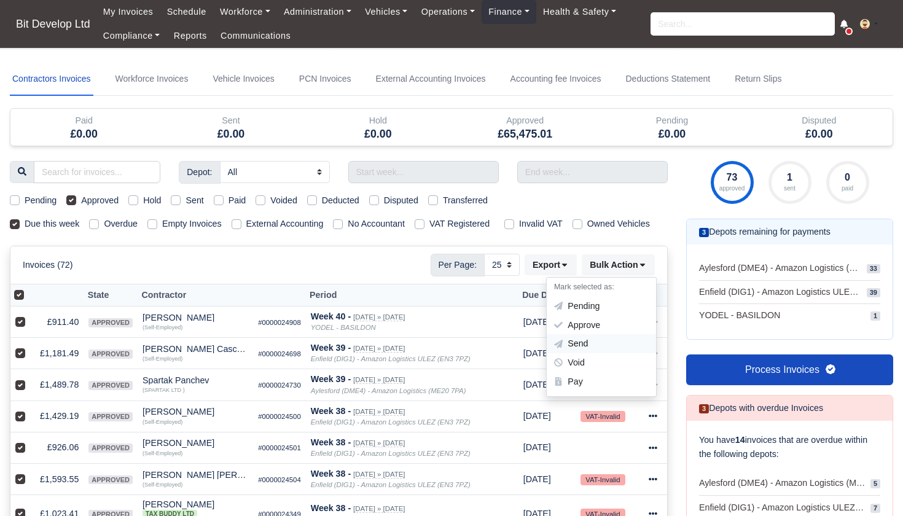
click at [577, 352] on div "Send" at bounding box center [601, 344] width 109 height 19
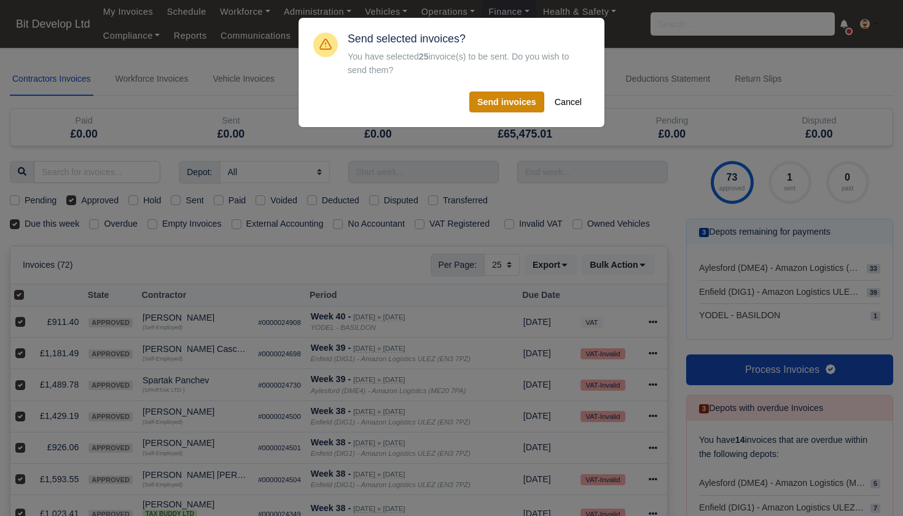
click at [521, 100] on button "Send invoices" at bounding box center [506, 102] width 75 height 21
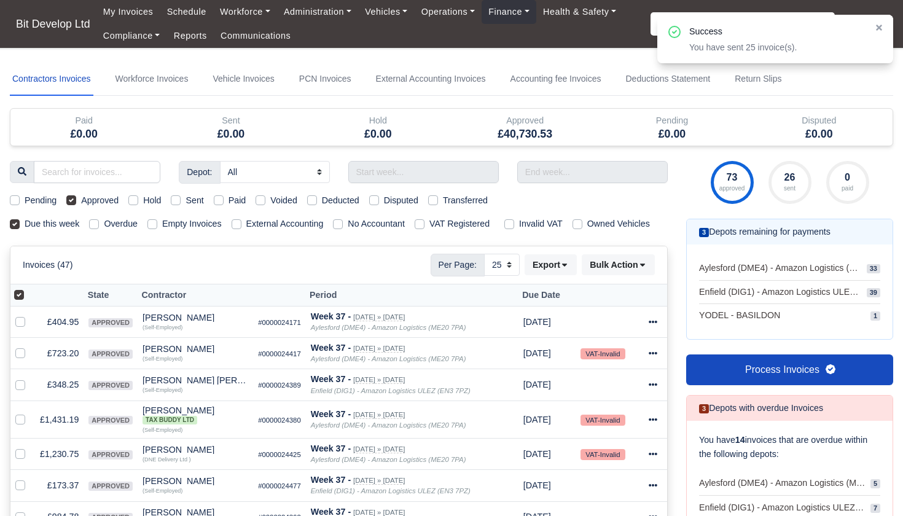
click at [25, 225] on label "Due this week" at bounding box center [52, 224] width 55 height 14
click at [15, 225] on input "Due this week" at bounding box center [15, 222] width 10 height 10
checkbox input "false"
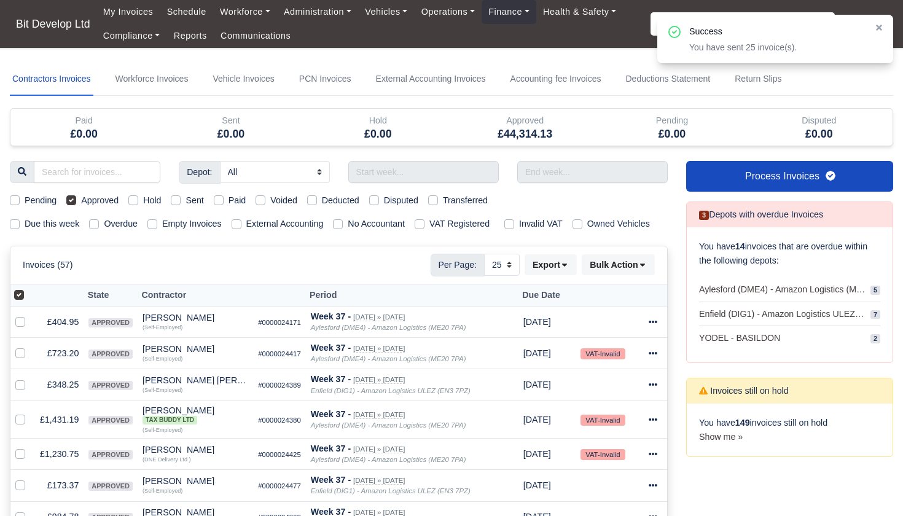
click at [29, 288] on label at bounding box center [29, 288] width 0 height 0
click at [21, 298] on input "checkbox" at bounding box center [19, 293] width 10 height 10
checkbox input "false"
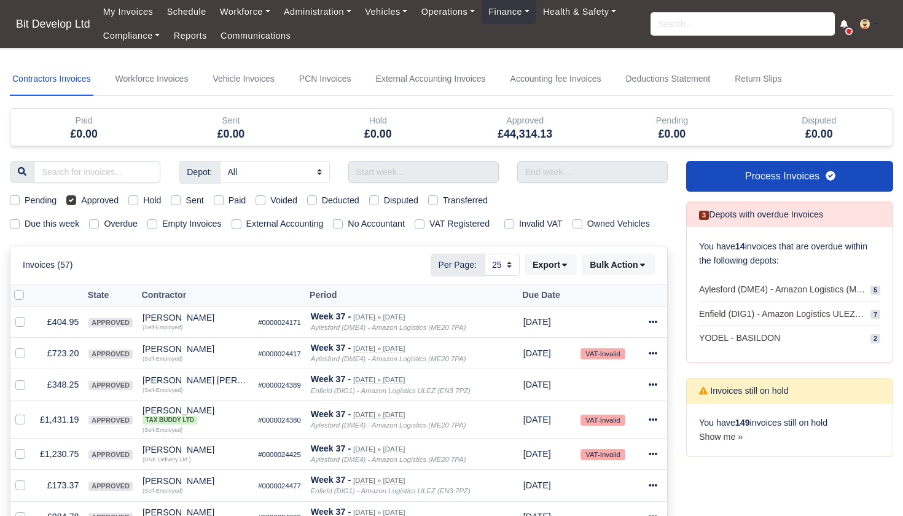
click at [29, 288] on label at bounding box center [29, 288] width 0 height 0
click at [21, 298] on input "checkbox" at bounding box center [19, 293] width 10 height 10
checkbox input "true"
click at [621, 275] on button "Bulk Action" at bounding box center [618, 264] width 73 height 21
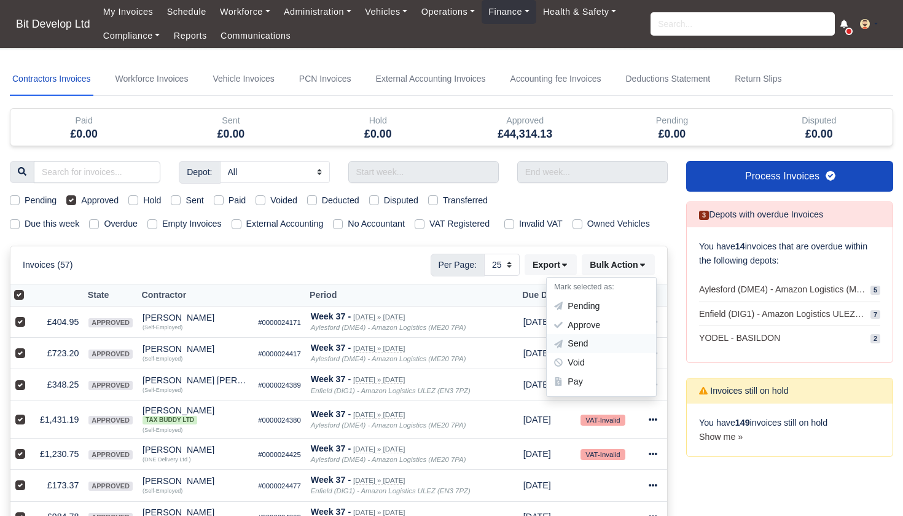
click at [594, 353] on div "Send" at bounding box center [601, 344] width 109 height 19
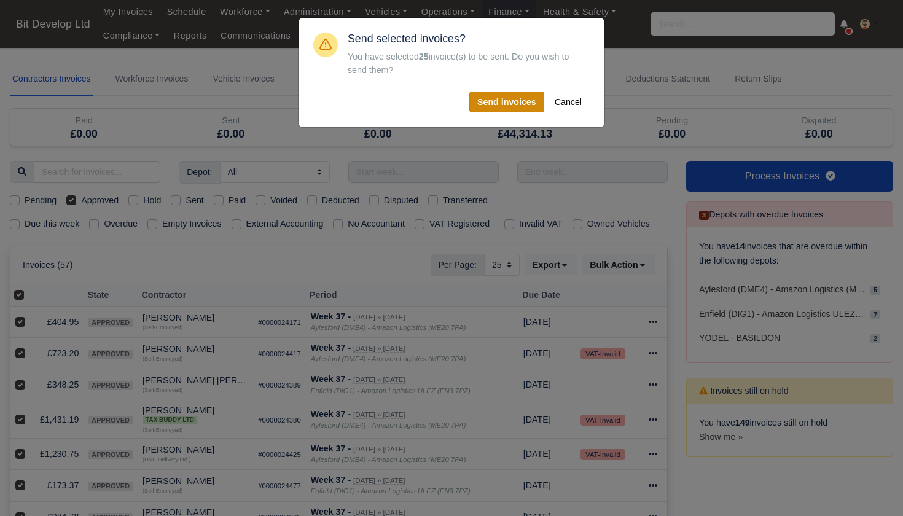
click at [528, 100] on button "Send invoices" at bounding box center [506, 102] width 75 height 21
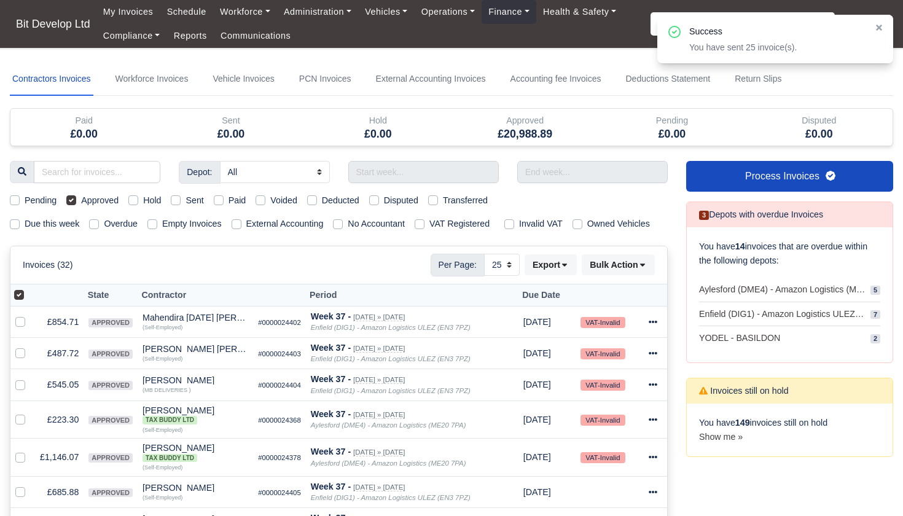
click at [29, 288] on label at bounding box center [29, 288] width 0 height 0
click at [18, 298] on input "checkbox" at bounding box center [19, 293] width 10 height 10
checkbox input "false"
click at [29, 288] on label at bounding box center [29, 288] width 0 height 0
click at [18, 298] on input "checkbox" at bounding box center [19, 293] width 10 height 10
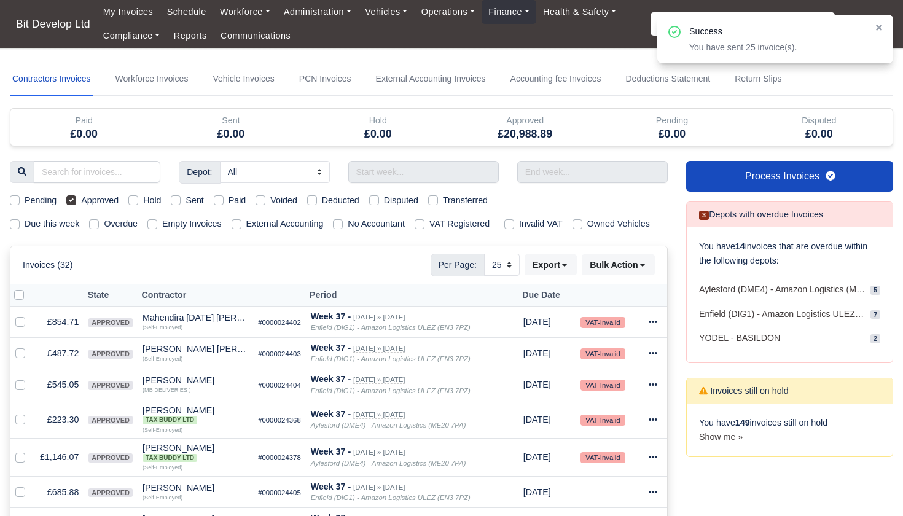
checkbox input "true"
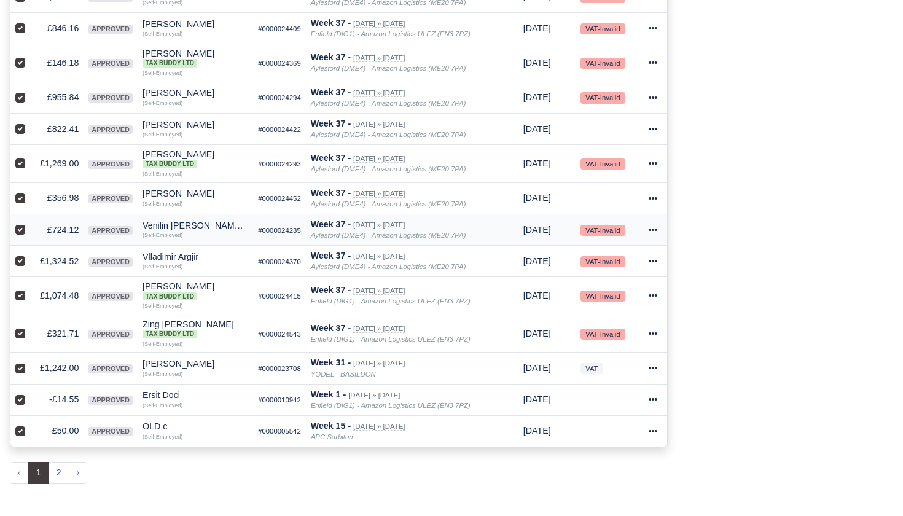
scroll to position [686, 0]
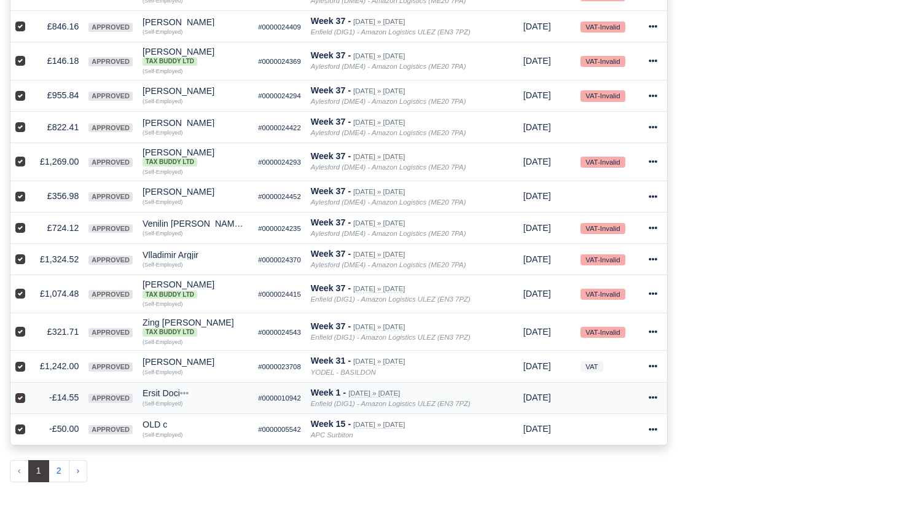
click at [30, 391] on label at bounding box center [30, 391] width 0 height 0
click at [23, 401] on input "checkbox" at bounding box center [20, 396] width 10 height 10
checkbox input "false"
click at [30, 422] on label at bounding box center [30, 422] width 0 height 0
click at [19, 432] on input "checkbox" at bounding box center [20, 427] width 10 height 10
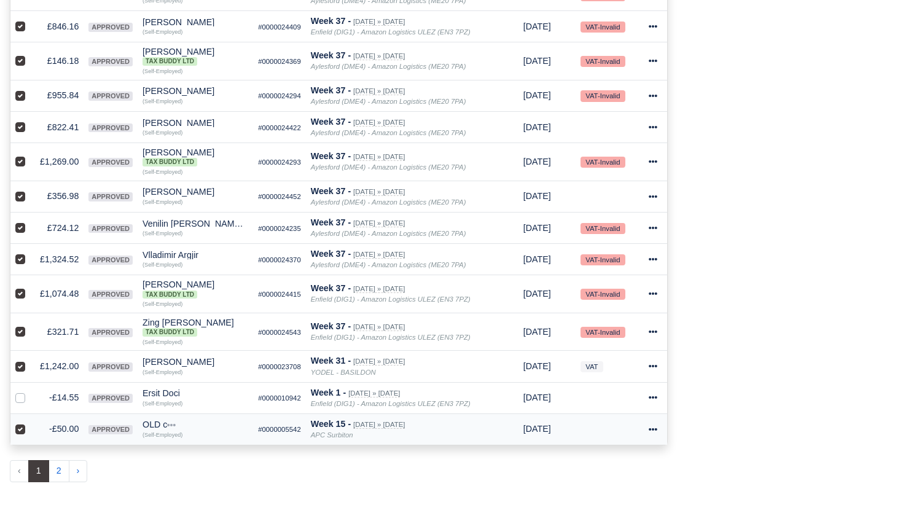
checkbox input "false"
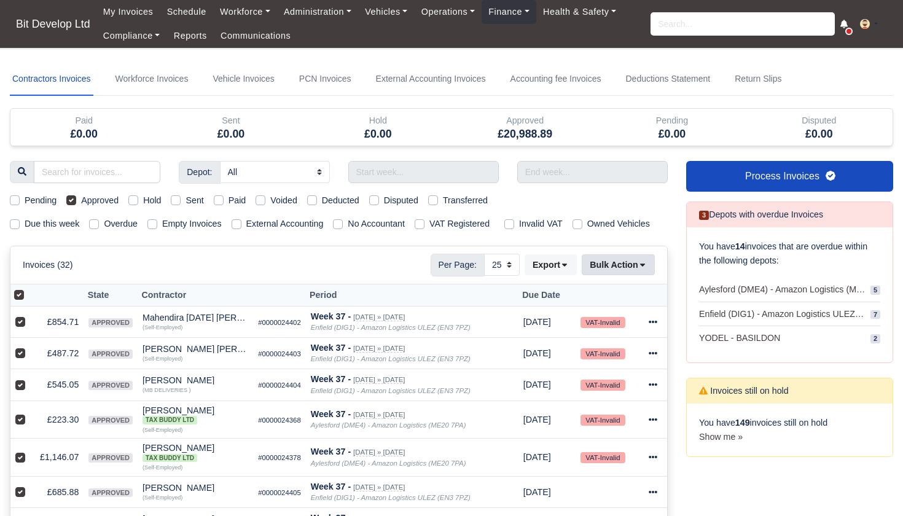
scroll to position [0, 0]
click at [644, 269] on icon at bounding box center [642, 264] width 9 height 9
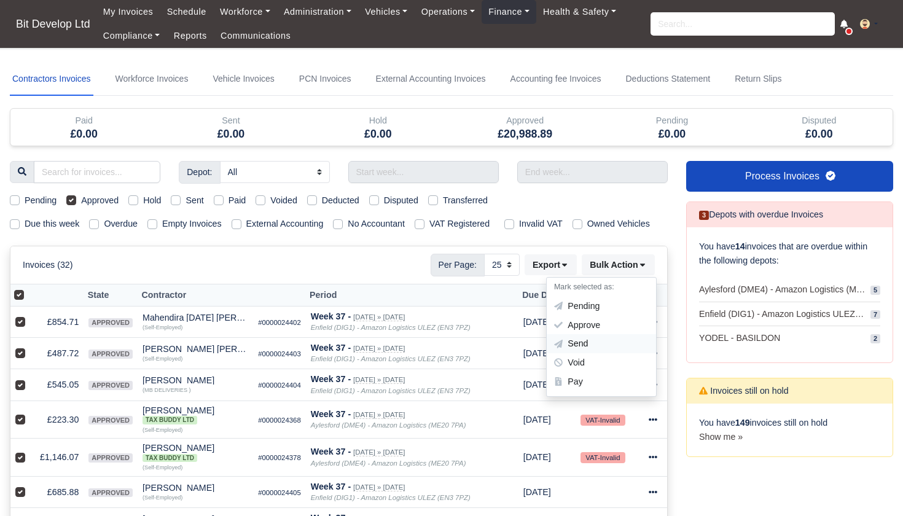
click at [585, 354] on div "Send" at bounding box center [601, 344] width 109 height 19
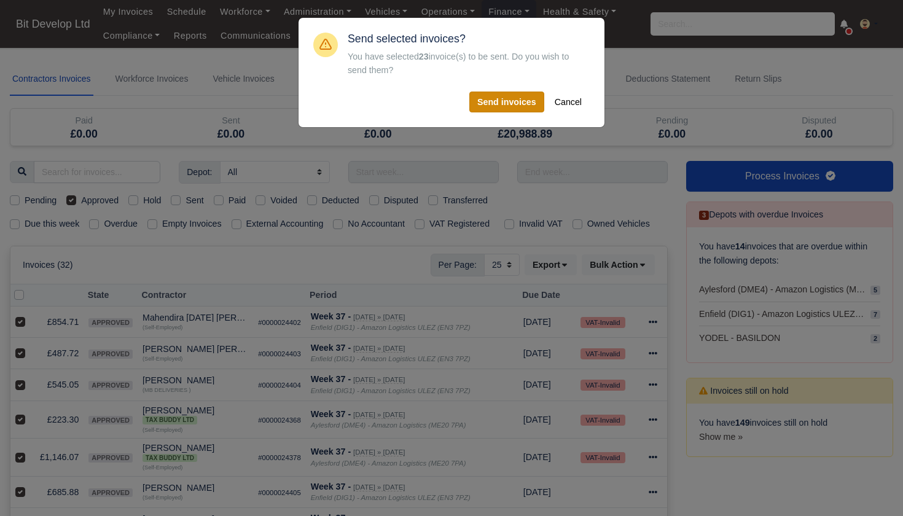
click at [506, 104] on button "Send invoices" at bounding box center [506, 102] width 75 height 21
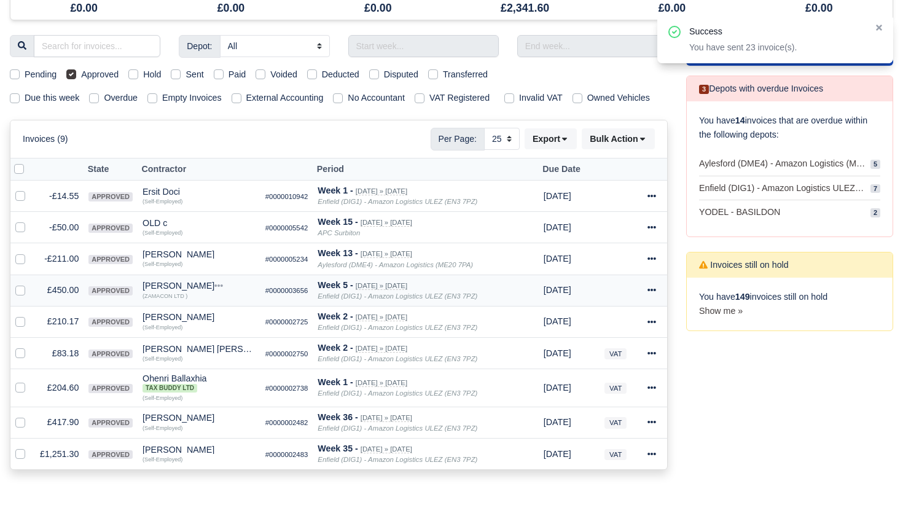
scroll to position [201, 0]
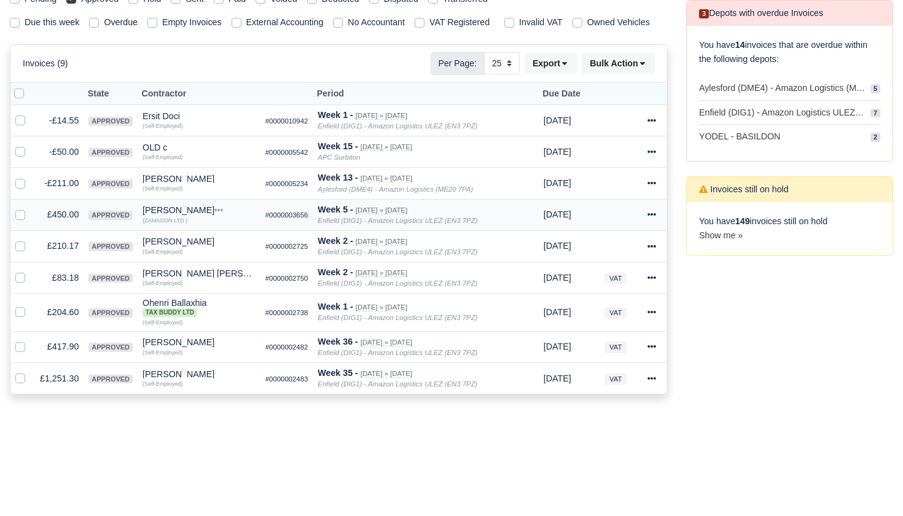
click at [30, 208] on label at bounding box center [30, 208] width 0 height 0
click at [19, 217] on input "checkbox" at bounding box center [20, 213] width 10 height 10
checkbox input "true"
click at [30, 239] on label at bounding box center [30, 239] width 0 height 0
click at [20, 249] on input "checkbox" at bounding box center [20, 244] width 10 height 10
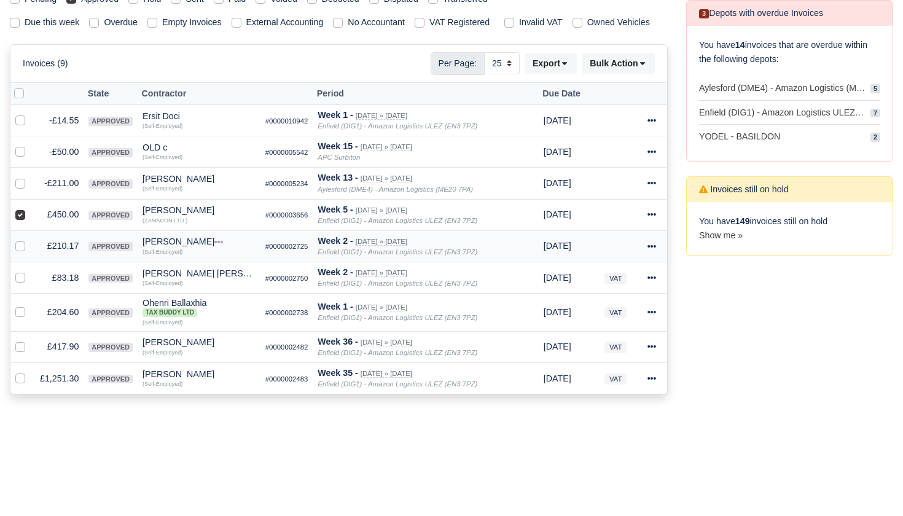
checkbox input "true"
click at [30, 271] on label at bounding box center [30, 271] width 0 height 0
click at [15, 281] on input "checkbox" at bounding box center [20, 276] width 10 height 10
checkbox input "true"
click at [30, 305] on label at bounding box center [30, 305] width 0 height 0
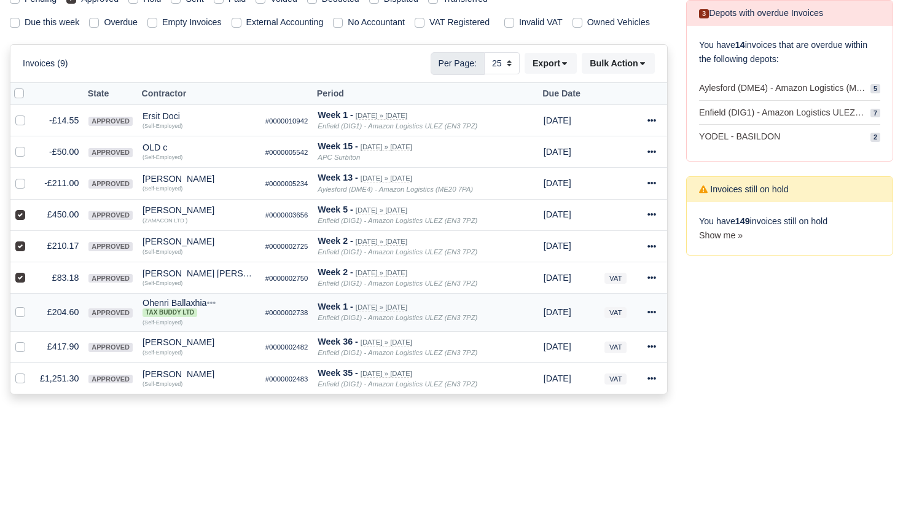
click at [19, 315] on input "checkbox" at bounding box center [20, 310] width 10 height 10
checkbox input "true"
click at [30, 340] on label at bounding box center [30, 340] width 0 height 0
click at [19, 350] on input "checkbox" at bounding box center [20, 345] width 10 height 10
checkbox input "true"
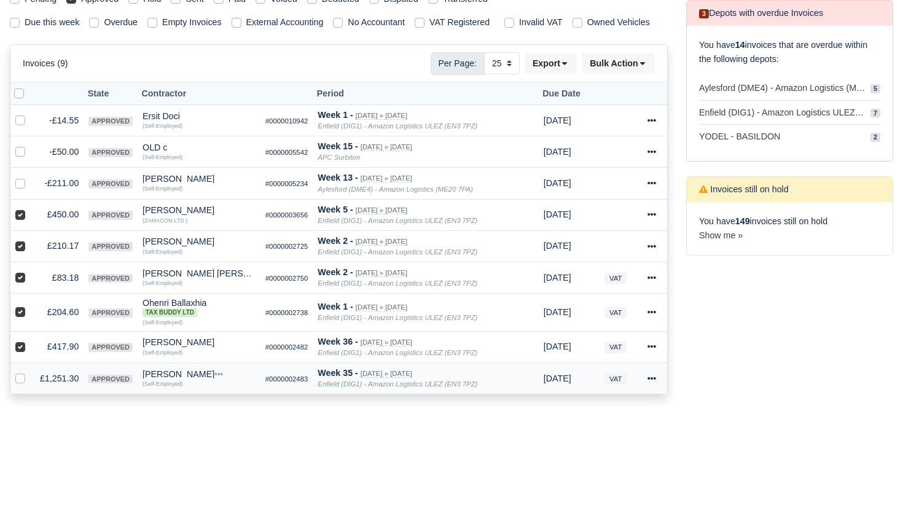
click at [30, 372] on label at bounding box center [30, 372] width 0 height 0
click at [20, 381] on input "checkbox" at bounding box center [20, 377] width 10 height 10
checkbox input "true"
click at [30, 208] on label at bounding box center [30, 208] width 0 height 0
click at [20, 217] on input "checkbox" at bounding box center [20, 213] width 10 height 10
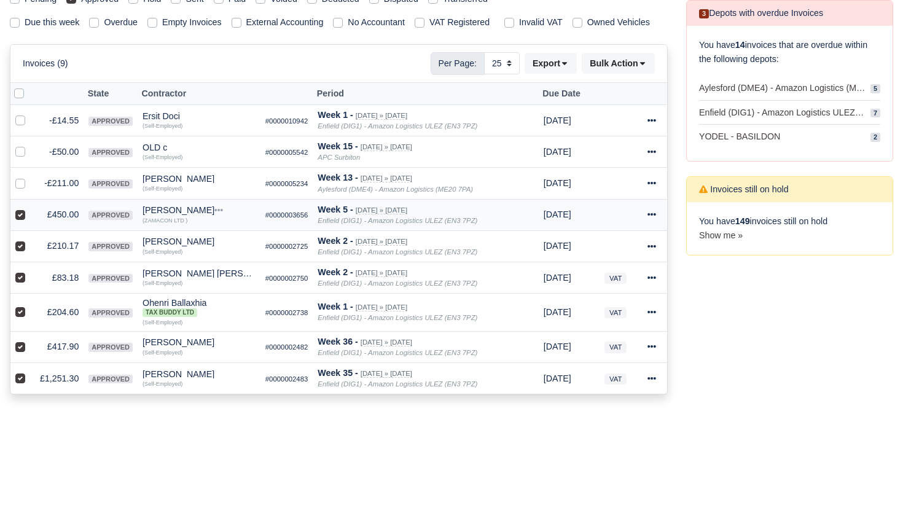
checkbox input "false"
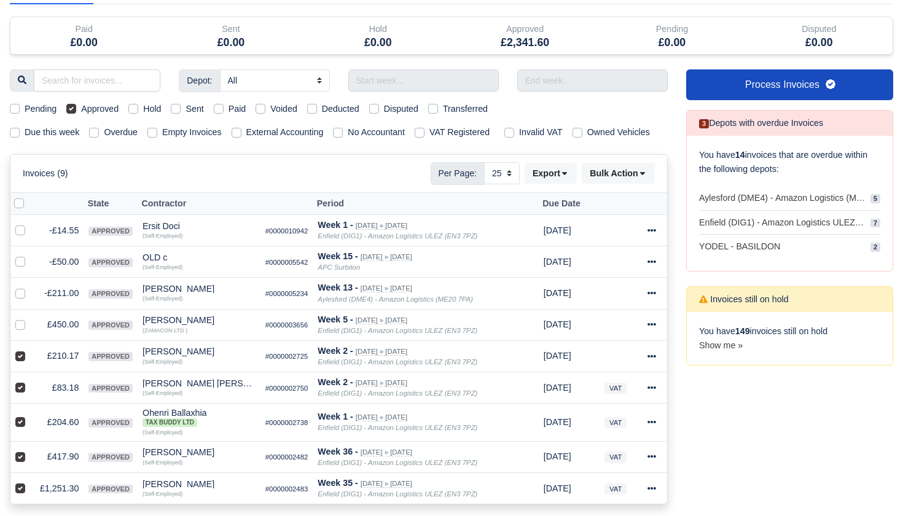
scroll to position [92, 0]
click at [25, 130] on label "Due this week" at bounding box center [52, 132] width 55 height 14
click at [16, 130] on input "Due this week" at bounding box center [15, 130] width 10 height 10
checkbox input "true"
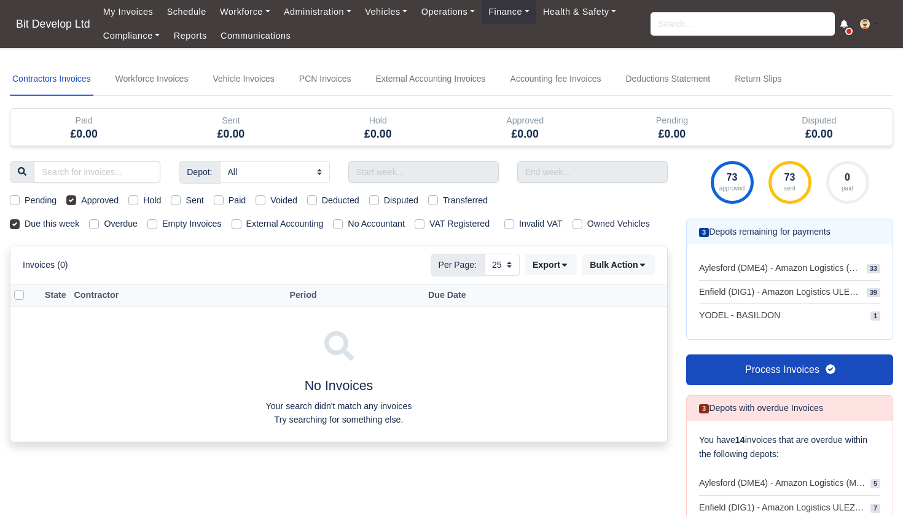
click at [25, 197] on label "Pending" at bounding box center [41, 200] width 32 height 14
click at [16, 197] on input "Pending" at bounding box center [15, 198] width 10 height 10
checkbox input "true"
click at [186, 200] on label "Sent" at bounding box center [195, 200] width 18 height 14
click at [178, 200] on input "Sent" at bounding box center [176, 198] width 10 height 10
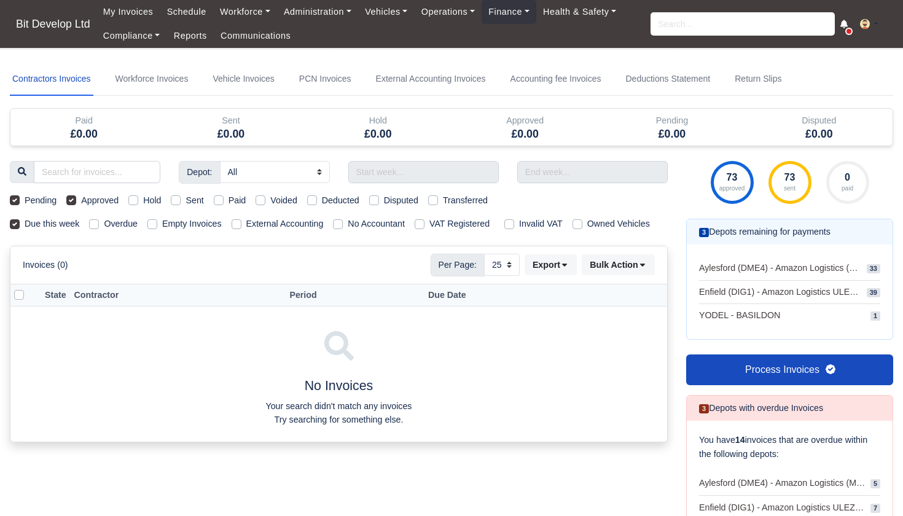
checkbox input "true"
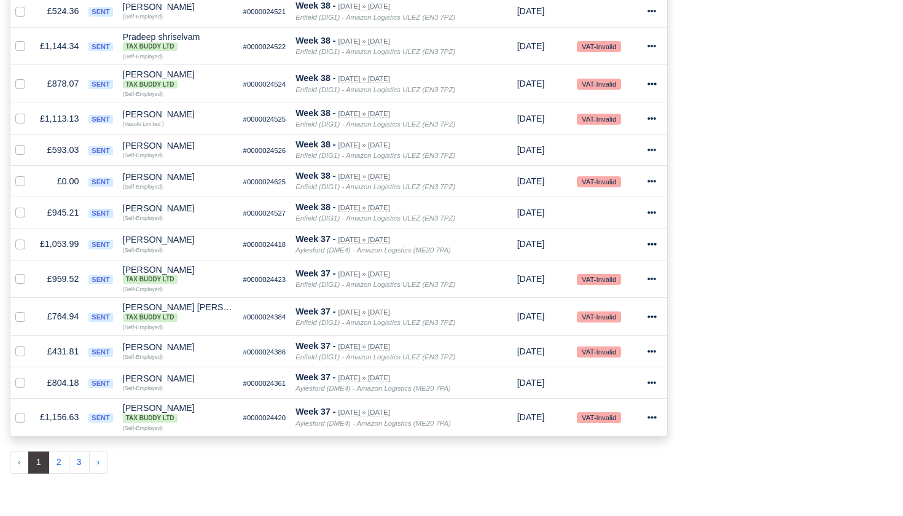
scroll to position [751, 0]
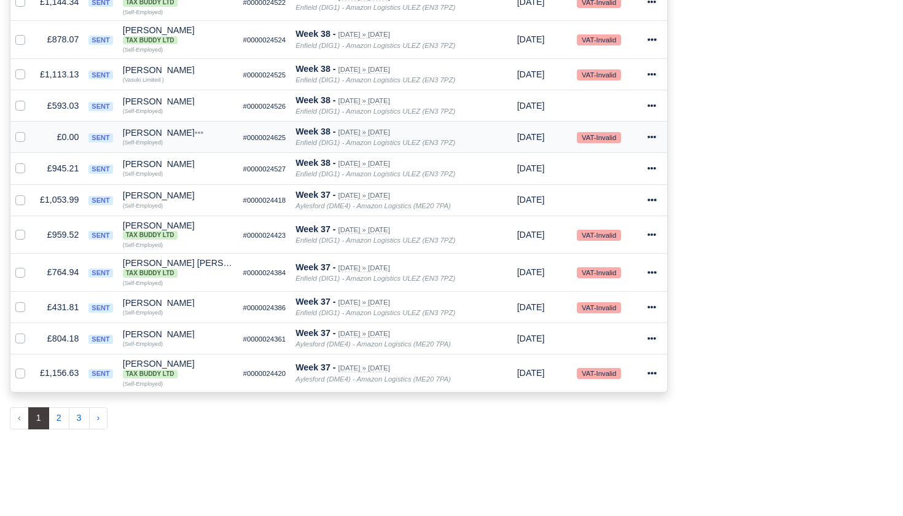
click at [30, 130] on label at bounding box center [30, 130] width 0 height 0
click at [23, 140] on input "checkbox" at bounding box center [20, 135] width 10 height 10
checkbox input "true"
click at [652, 141] on icon at bounding box center [651, 137] width 9 height 9
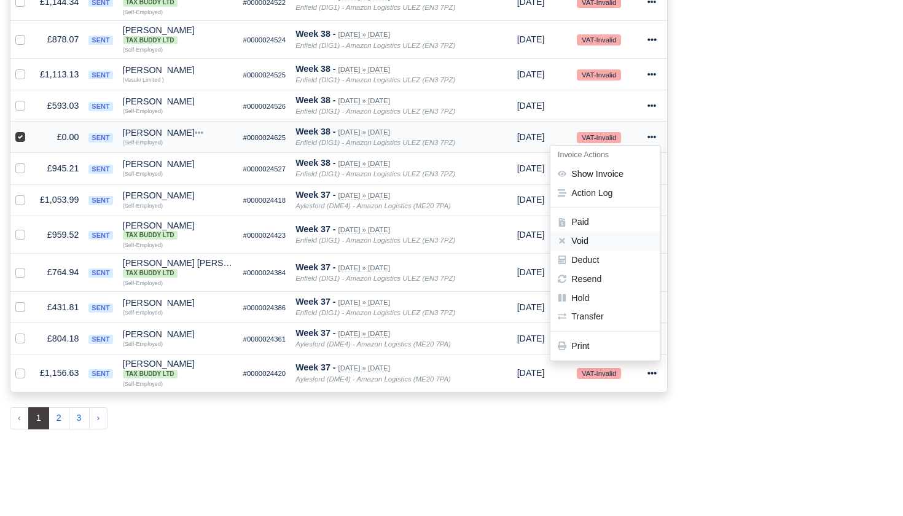
click at [596, 248] on button "Void" at bounding box center [604, 241] width 109 height 19
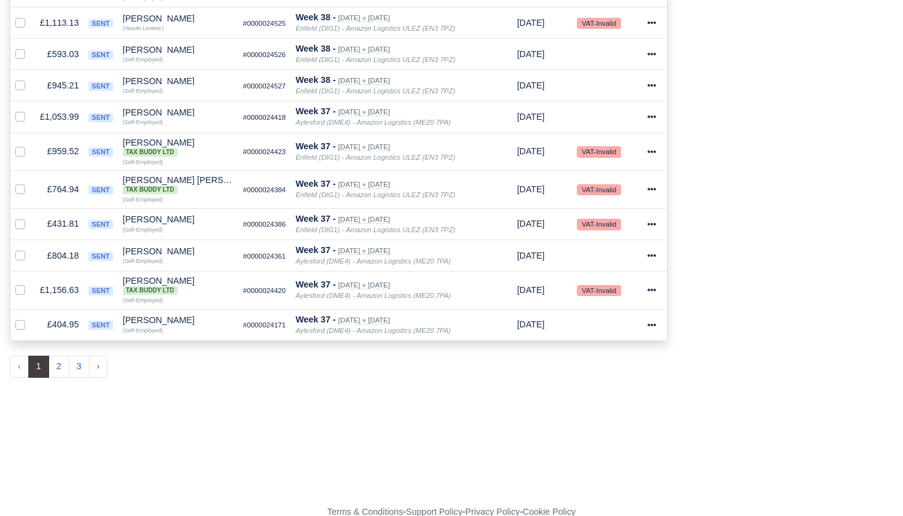
scroll to position [818, 0]
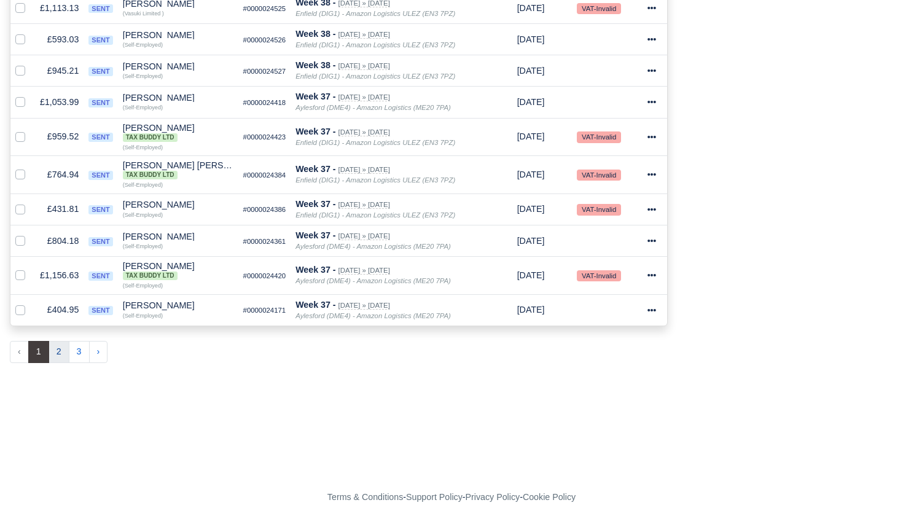
click at [63, 352] on button "2" at bounding box center [59, 352] width 21 height 22
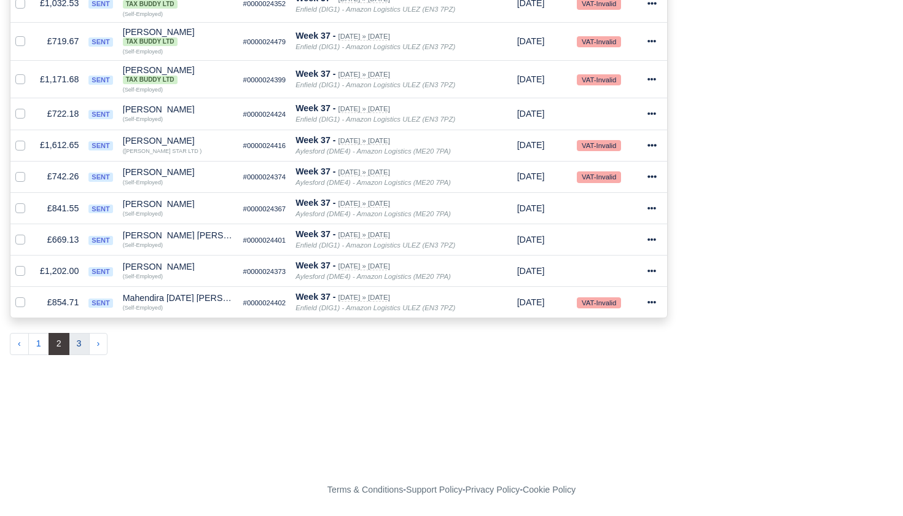
click at [79, 348] on button "3" at bounding box center [79, 344] width 21 height 22
